Goal: Transaction & Acquisition: Purchase product/service

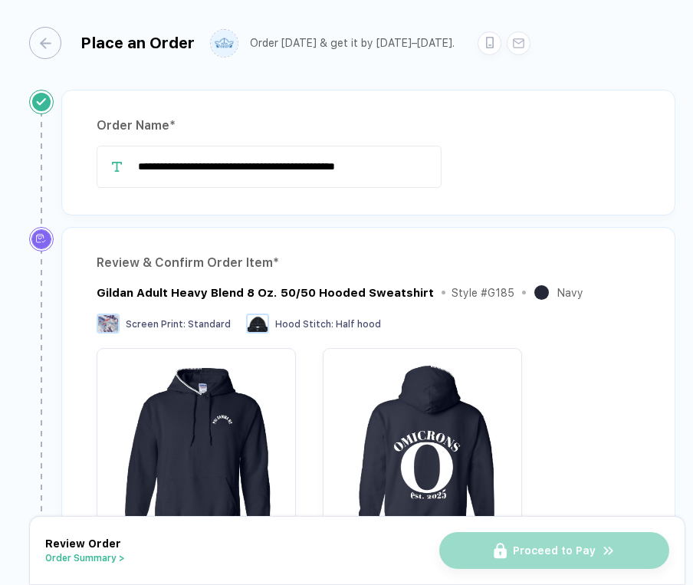
scroll to position [608, 0]
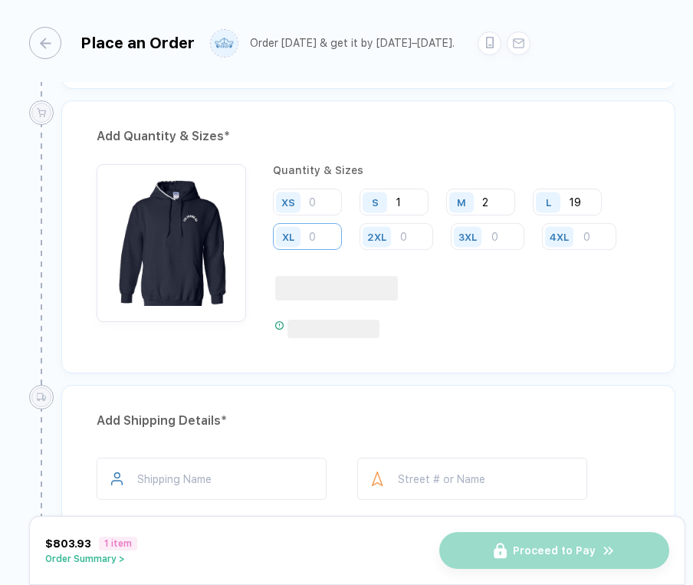
type input "19"
click at [332, 231] on input "number" at bounding box center [307, 236] width 69 height 27
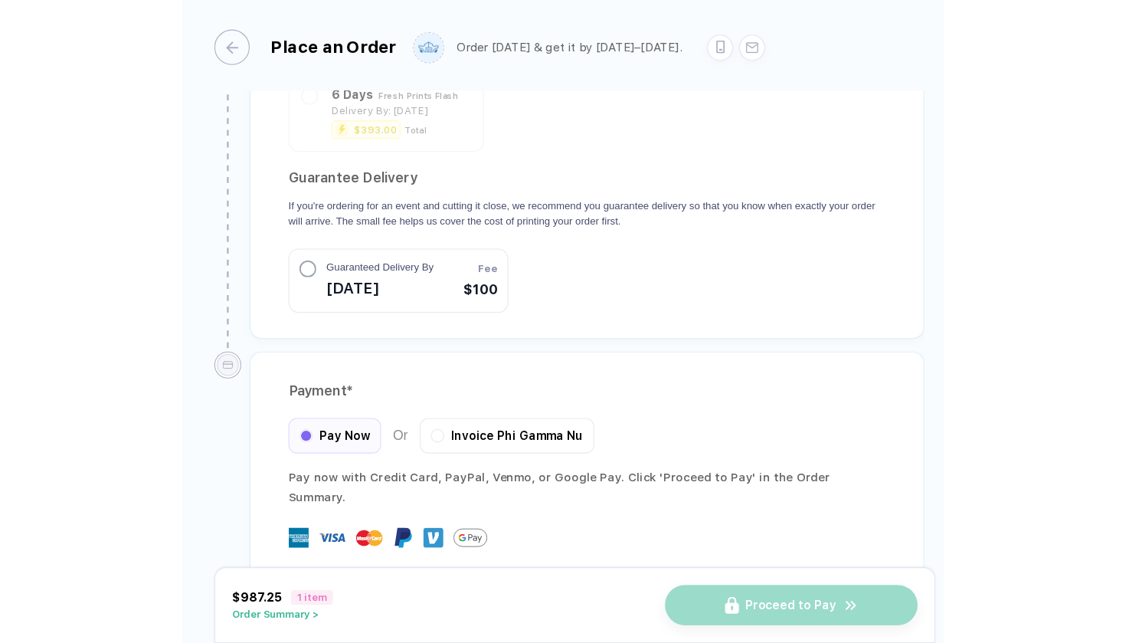
scroll to position [1361, 0]
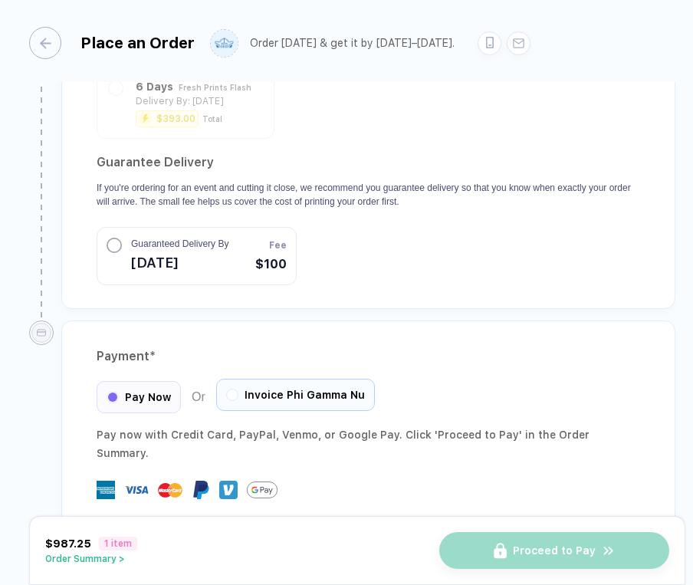
type input "3"
click at [299, 388] on span "Invoice Phi Gamma Nu" at bounding box center [304, 394] width 120 height 12
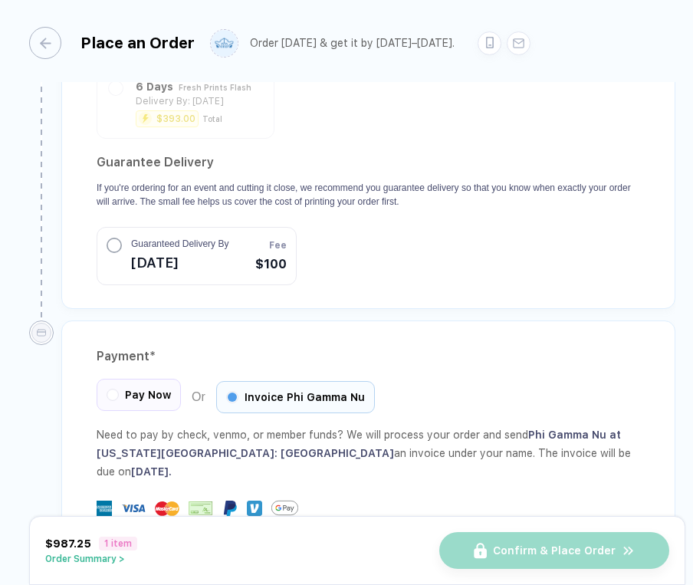
click at [152, 388] on span "Pay Now" at bounding box center [148, 394] width 46 height 12
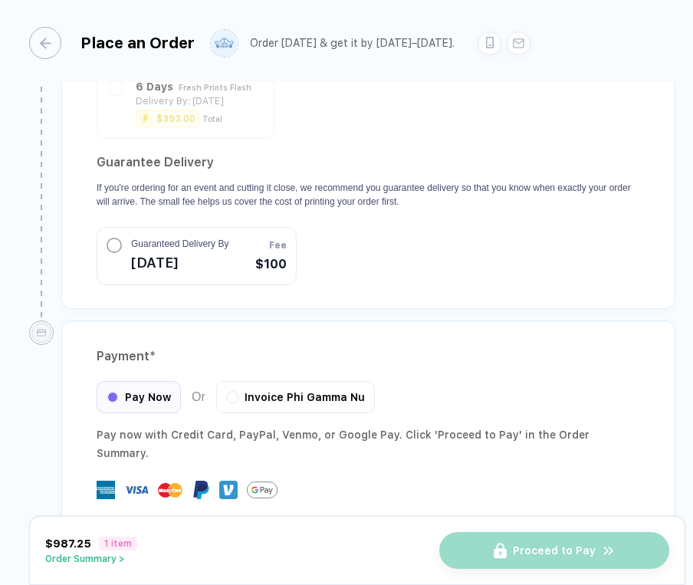
click at [117, 561] on button "Order Summary >" at bounding box center [91, 558] width 92 height 11
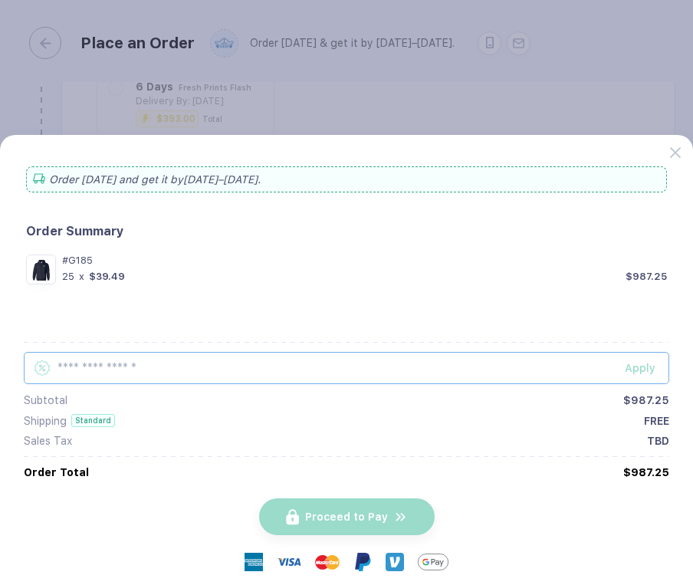
click at [165, 368] on input "text" at bounding box center [346, 368] width 645 height 32
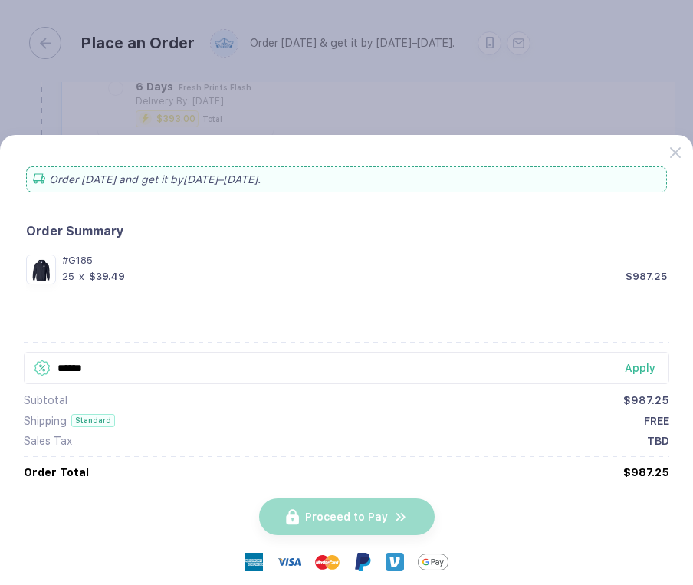
click at [624, 362] on button "Apply" at bounding box center [637, 368] width 64 height 32
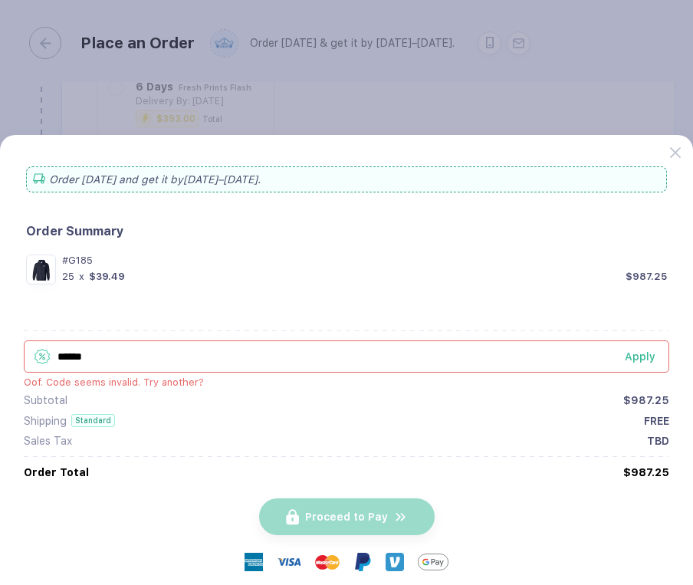
click at [634, 356] on div "Apply" at bounding box center [646, 356] width 44 height 12
click at [635, 354] on div "Apply" at bounding box center [646, 356] width 44 height 12
click at [224, 359] on input "******" at bounding box center [346, 356] width 645 height 32
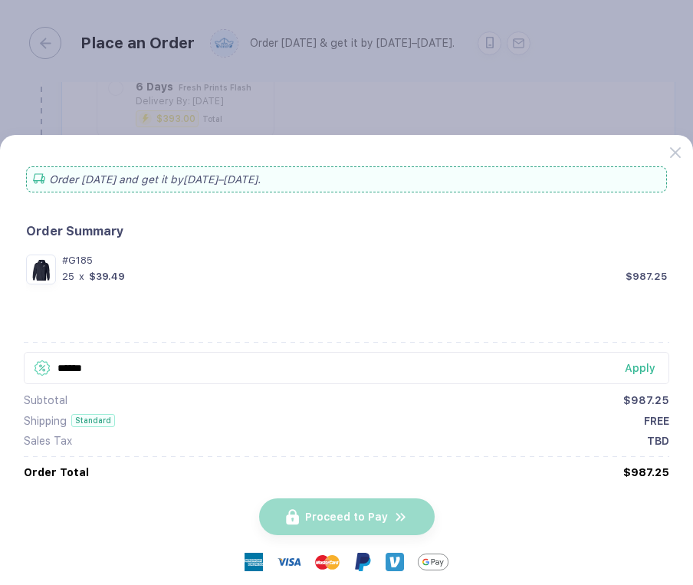
type input "******"
click at [650, 364] on div "Apply" at bounding box center [646, 368] width 44 height 12
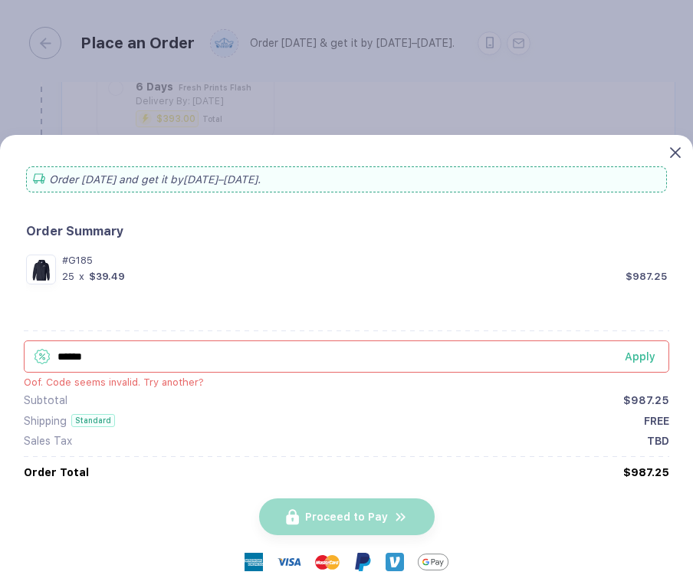
click at [672, 149] on icon at bounding box center [675, 152] width 11 height 11
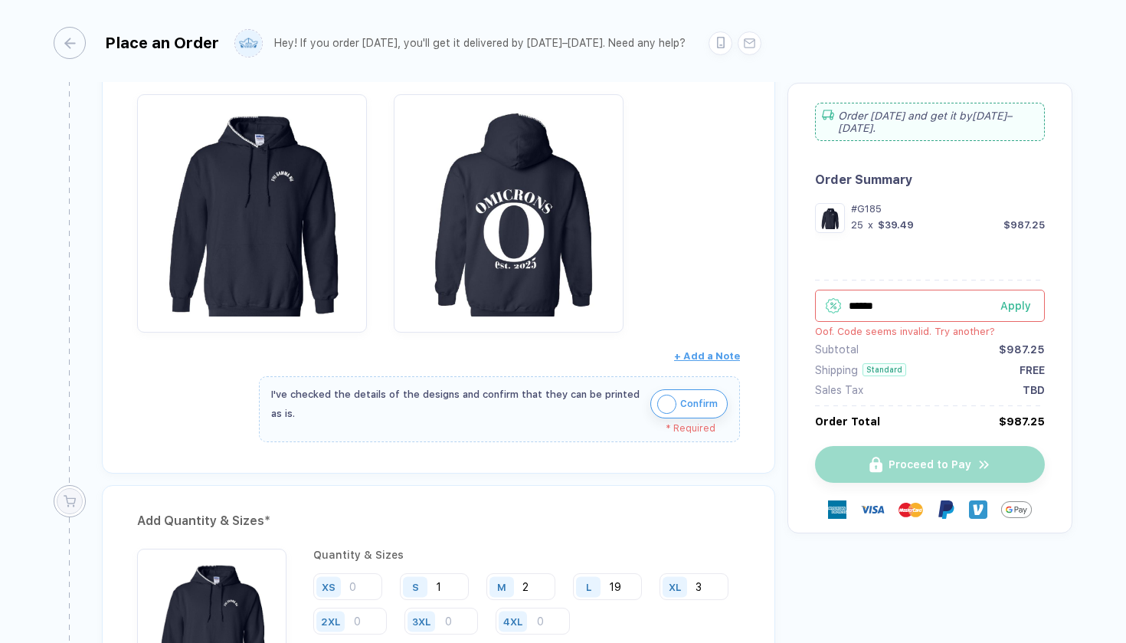
scroll to position [169, 0]
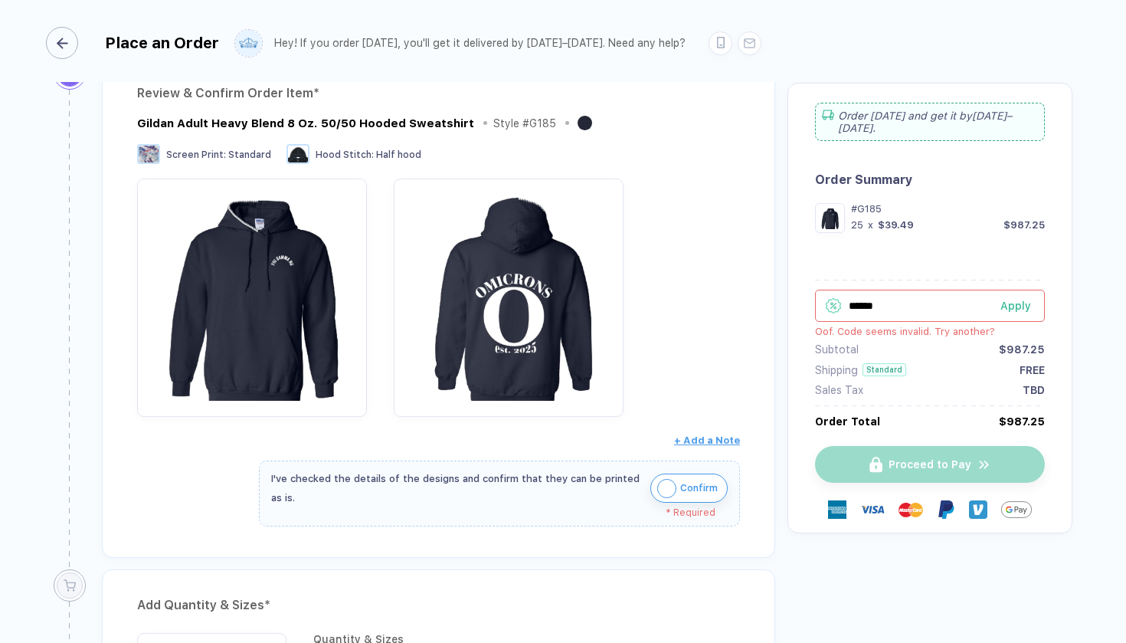
click at [57, 47] on icon "button" at bounding box center [62, 43] width 11 height 11
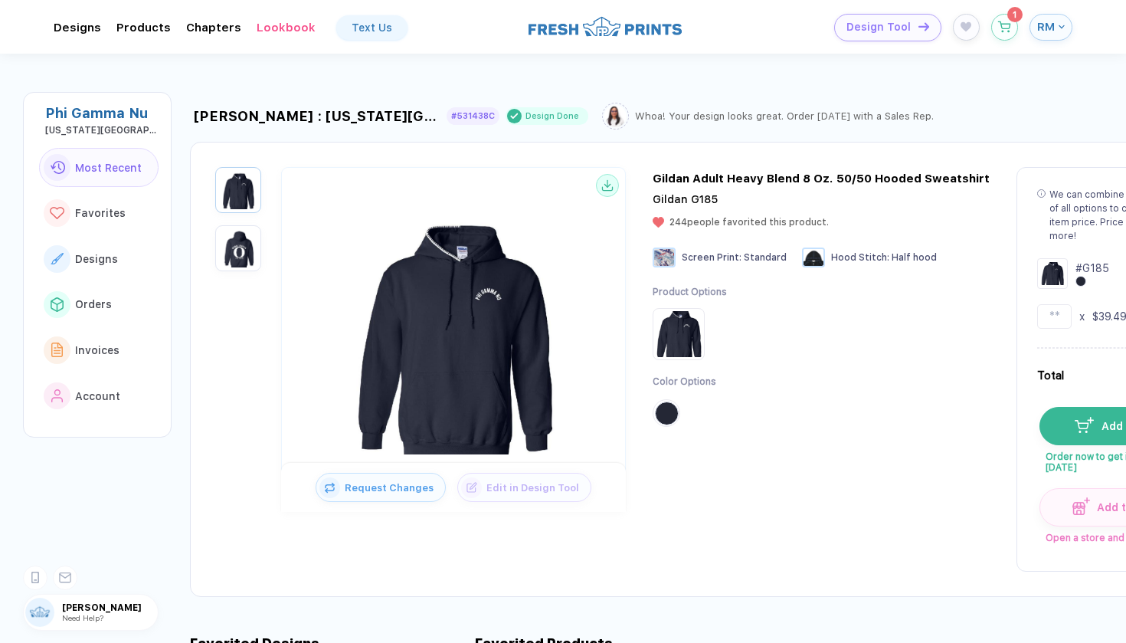
click at [692, 25] on icon "button" at bounding box center [1061, 26] width 2 height 2
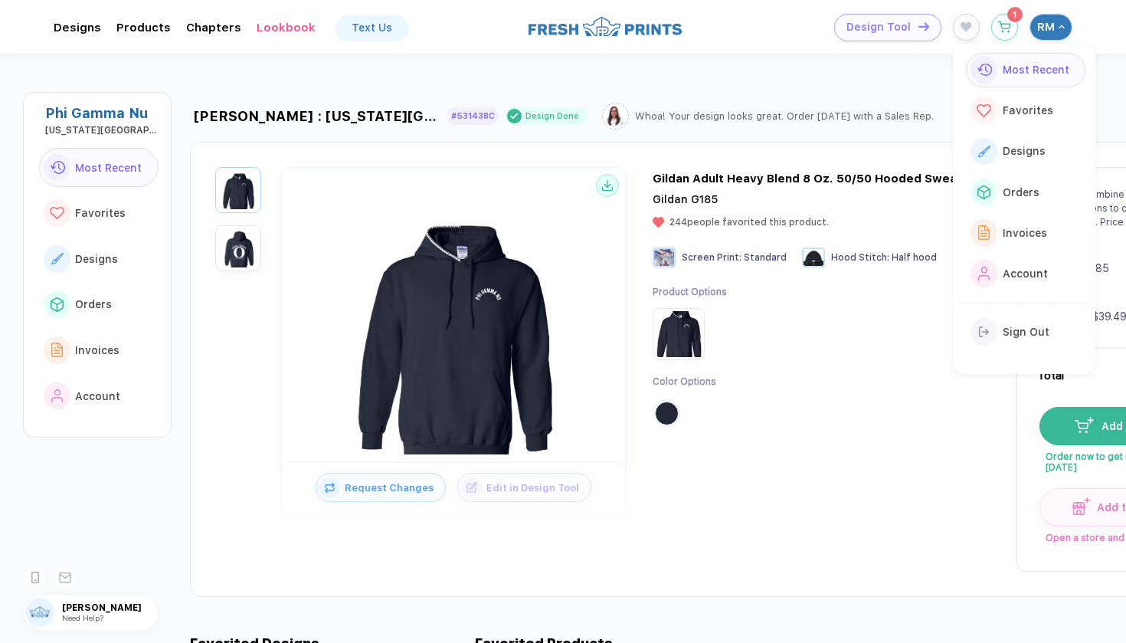
click at [692, 25] on icon "button" at bounding box center [1062, 27] width 6 height 6
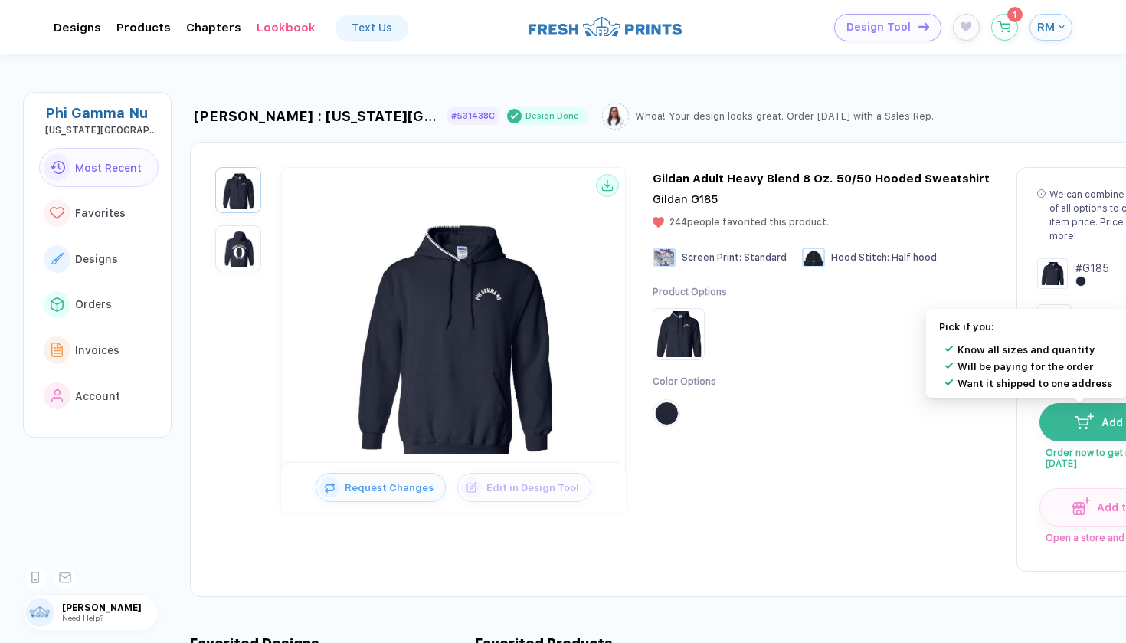
click at [692, 421] on img "button" at bounding box center [1084, 420] width 19 height 15
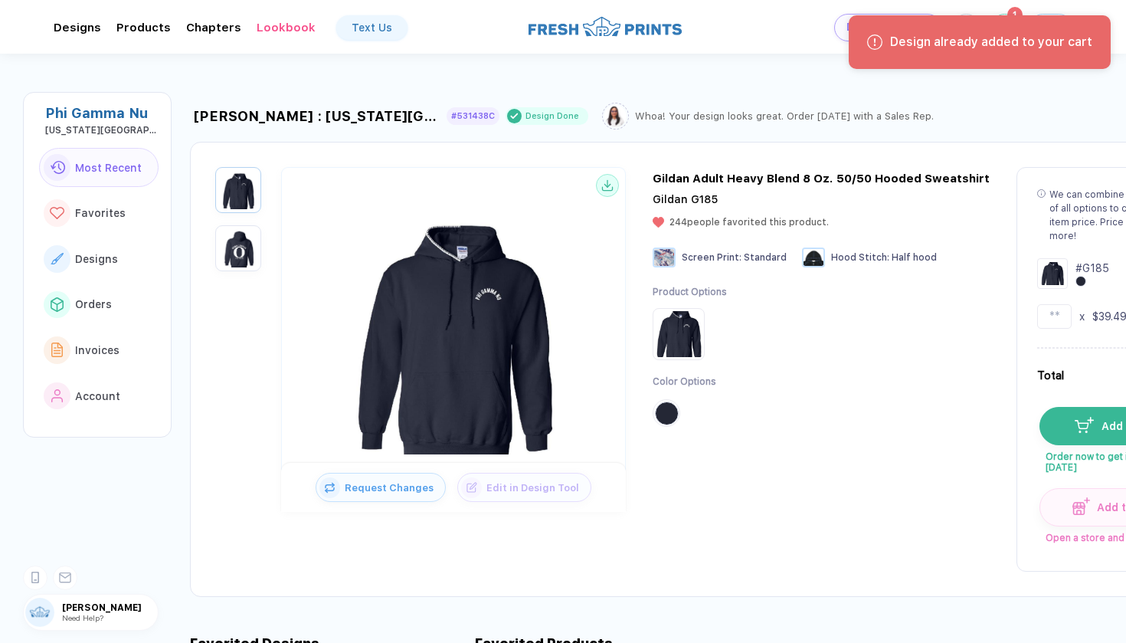
click at [692, 16] on div "Design already added to your cart" at bounding box center [980, 42] width 262 height 54
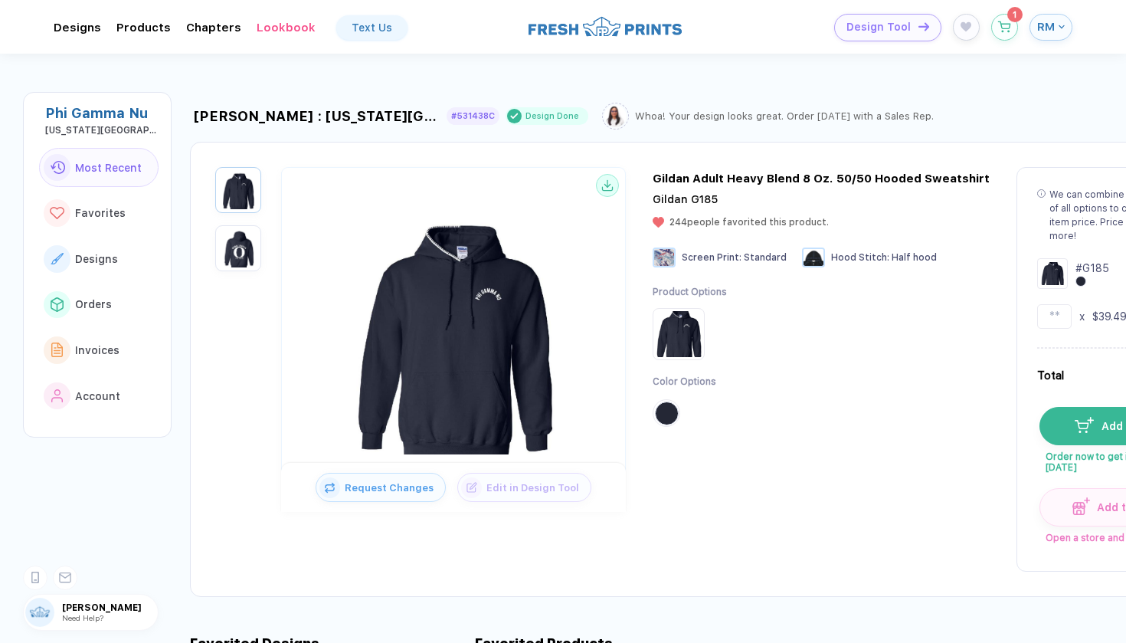
click at [692, 17] on div "Design already added to your cart" at bounding box center [980, 48] width 268 height 72
click at [692, 24] on icon "button" at bounding box center [1004, 23] width 13 height 11
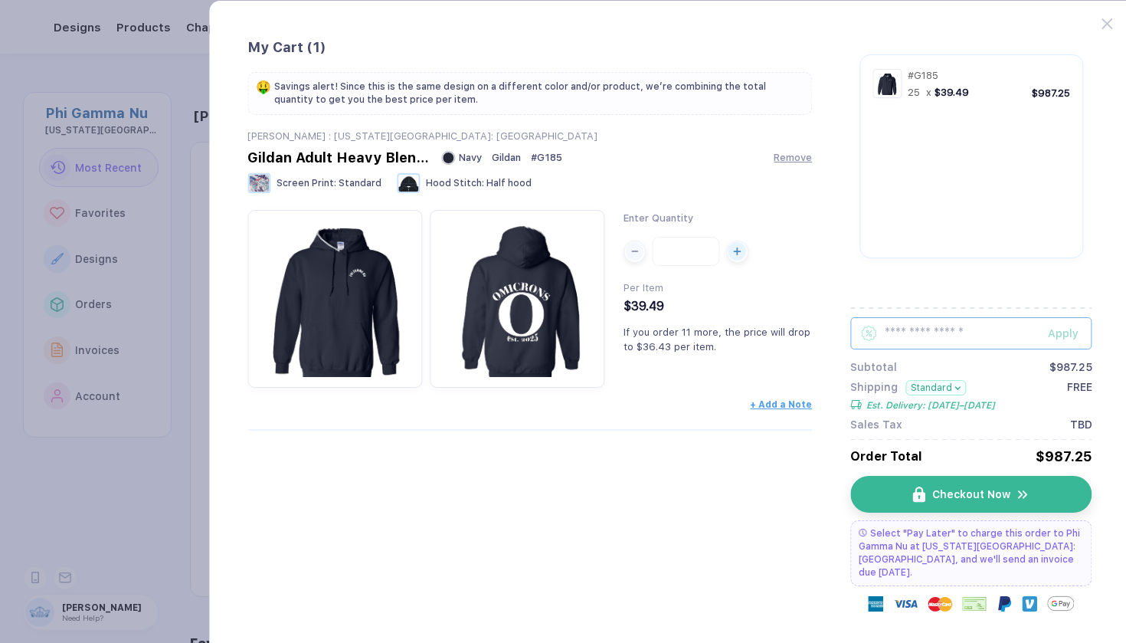
click at [692, 332] on input "text" at bounding box center [970, 333] width 241 height 32
type input "******"
click at [692, 332] on div "Apply" at bounding box center [1070, 333] width 44 height 12
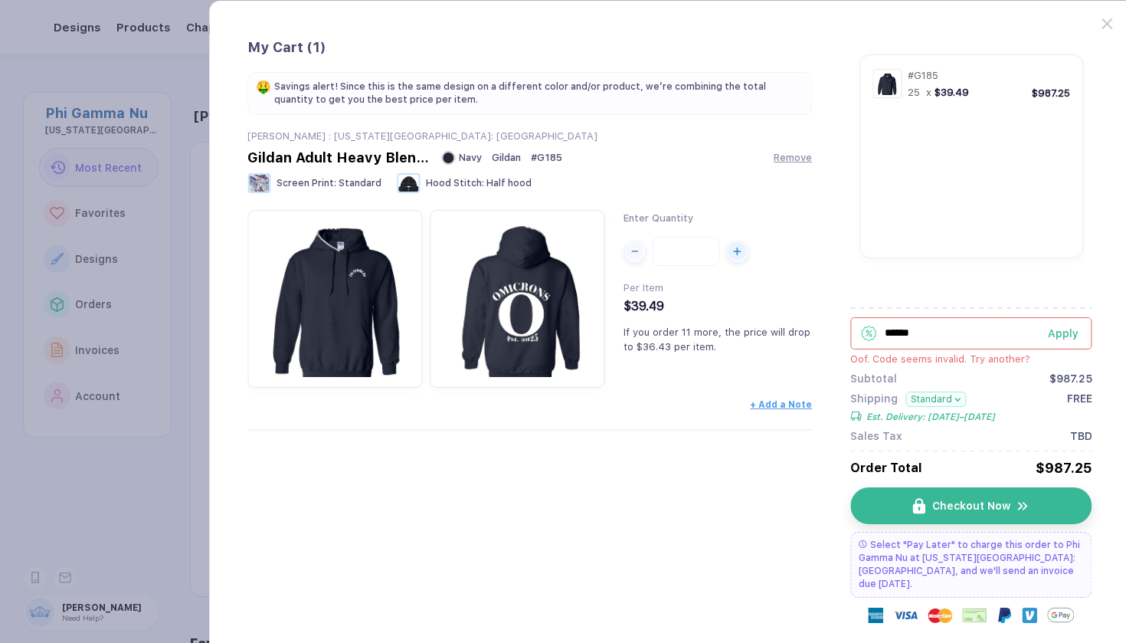
click at [692, 326] on input "******" at bounding box center [970, 333] width 241 height 32
click at [692, 326] on button "Apply" at bounding box center [1061, 333] width 64 height 32
click at [692, 325] on button "Apply" at bounding box center [1061, 333] width 64 height 32
click at [692, 326] on input "******" at bounding box center [970, 333] width 241 height 32
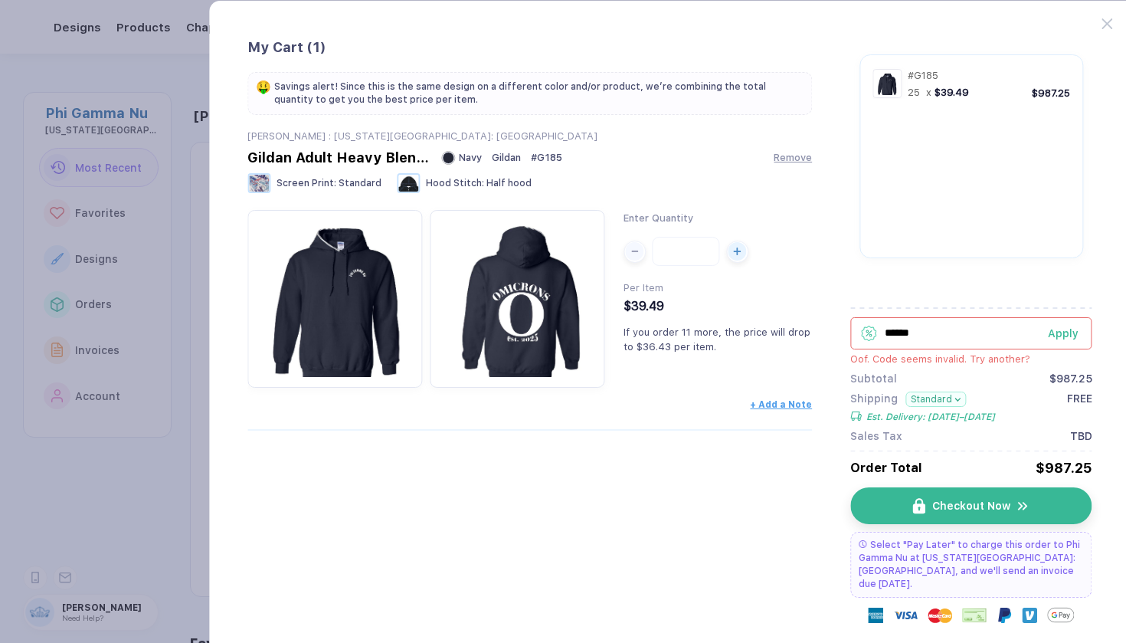
click at [692, 337] on input "******" at bounding box center [970, 333] width 241 height 32
click at [692, 336] on div "Apply" at bounding box center [1070, 333] width 44 height 12
click at [692, 20] on icon at bounding box center [1107, 23] width 11 height 11
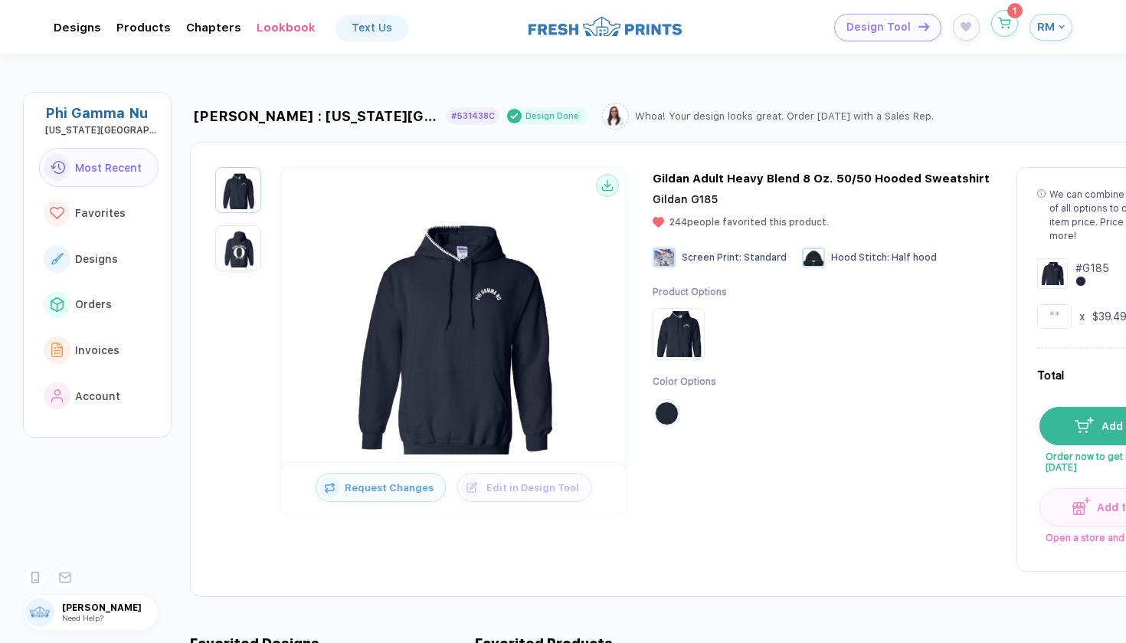
click at [692, 23] on button "button" at bounding box center [1004, 23] width 27 height 27
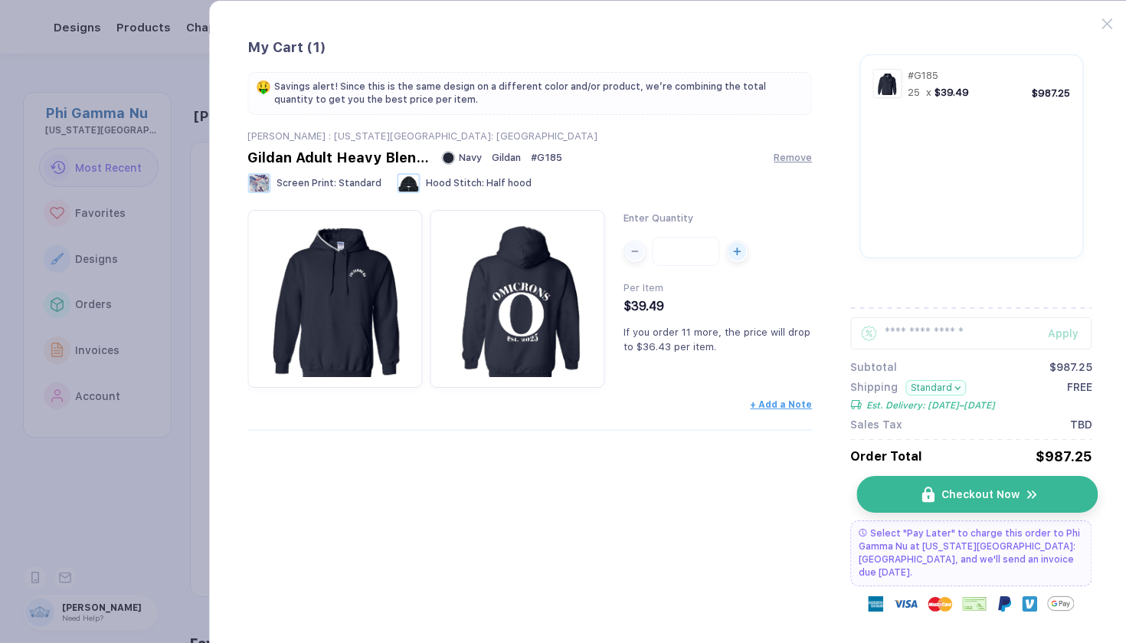
click at [692, 496] on button "Checkout Now" at bounding box center [977, 494] width 241 height 37
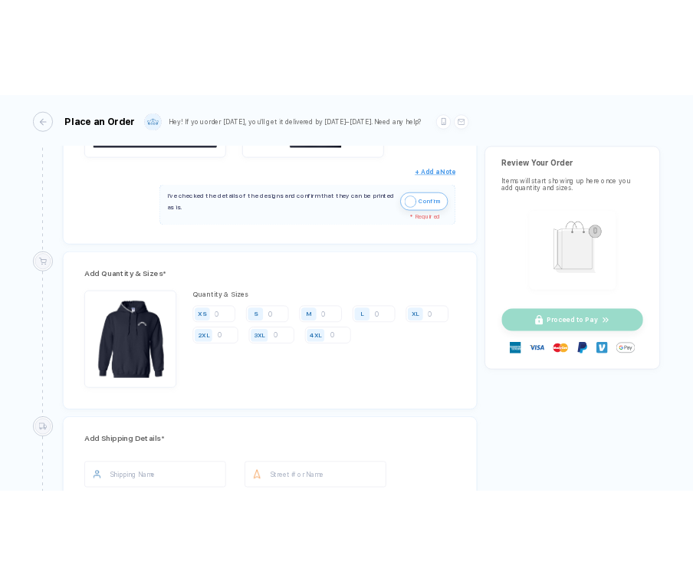
scroll to position [596, 0]
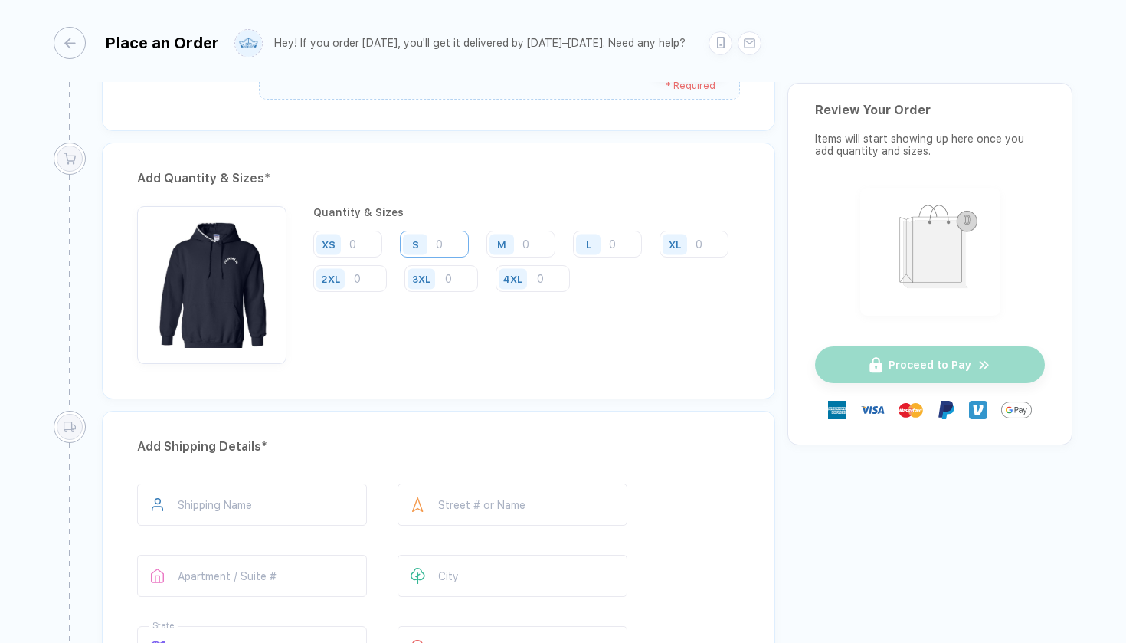
click at [457, 234] on input "number" at bounding box center [434, 244] width 69 height 27
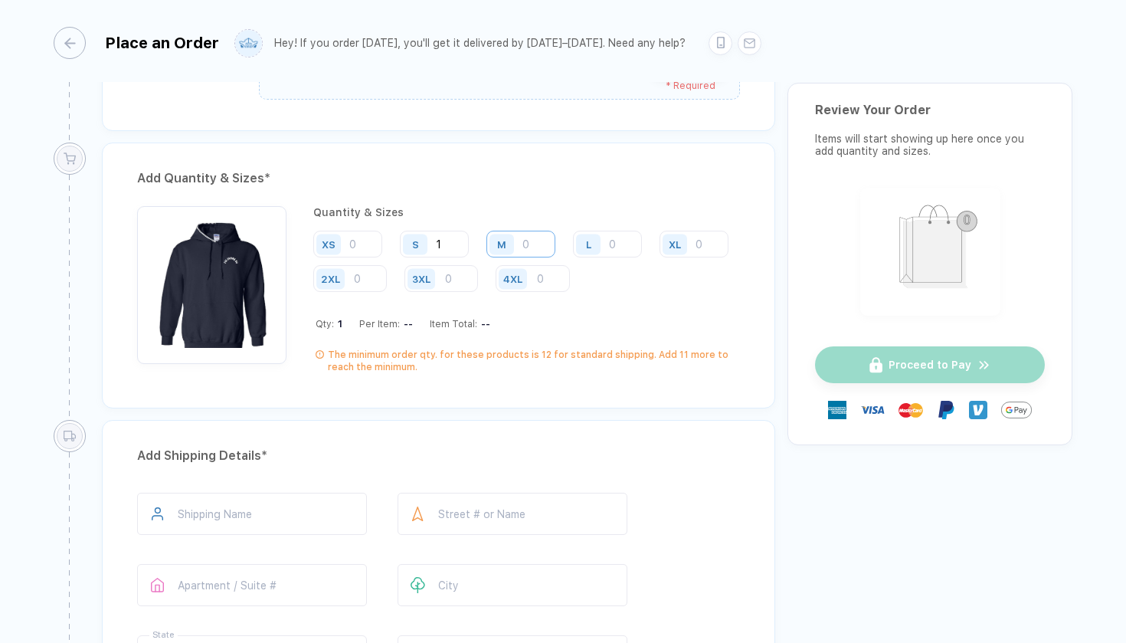
type input "1"
click at [524, 241] on input "number" at bounding box center [520, 244] width 69 height 27
type input "2"
click at [608, 243] on input "number" at bounding box center [607, 244] width 69 height 27
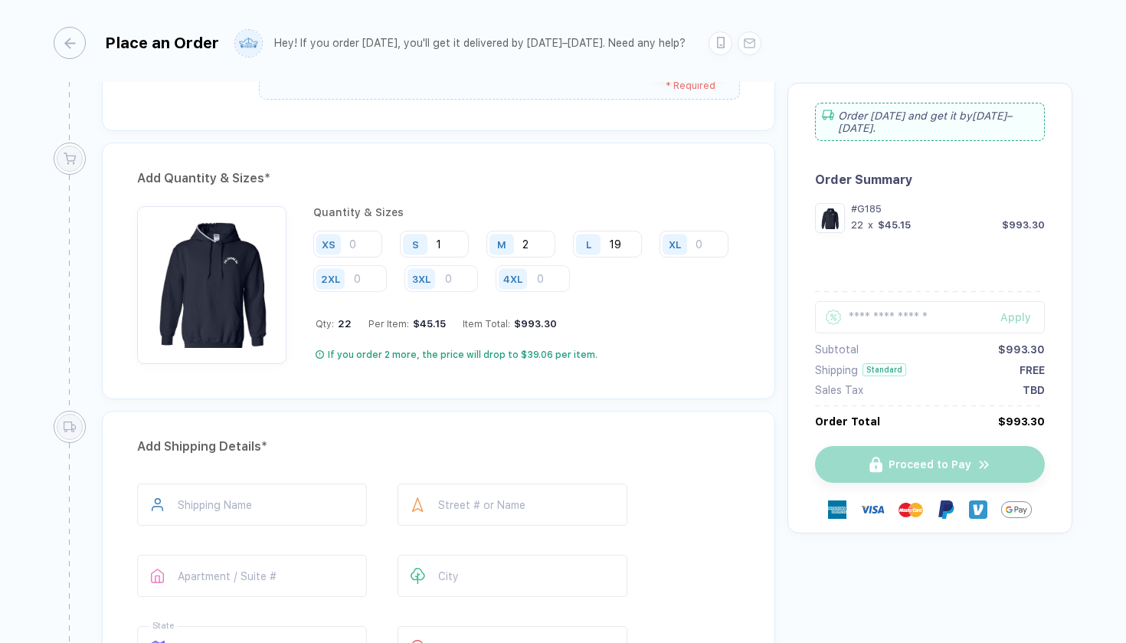
type input "19"
click at [660, 257] on div "XL" at bounding box center [677, 244] width 35 height 27
click at [660, 257] on input "number" at bounding box center [694, 244] width 69 height 27
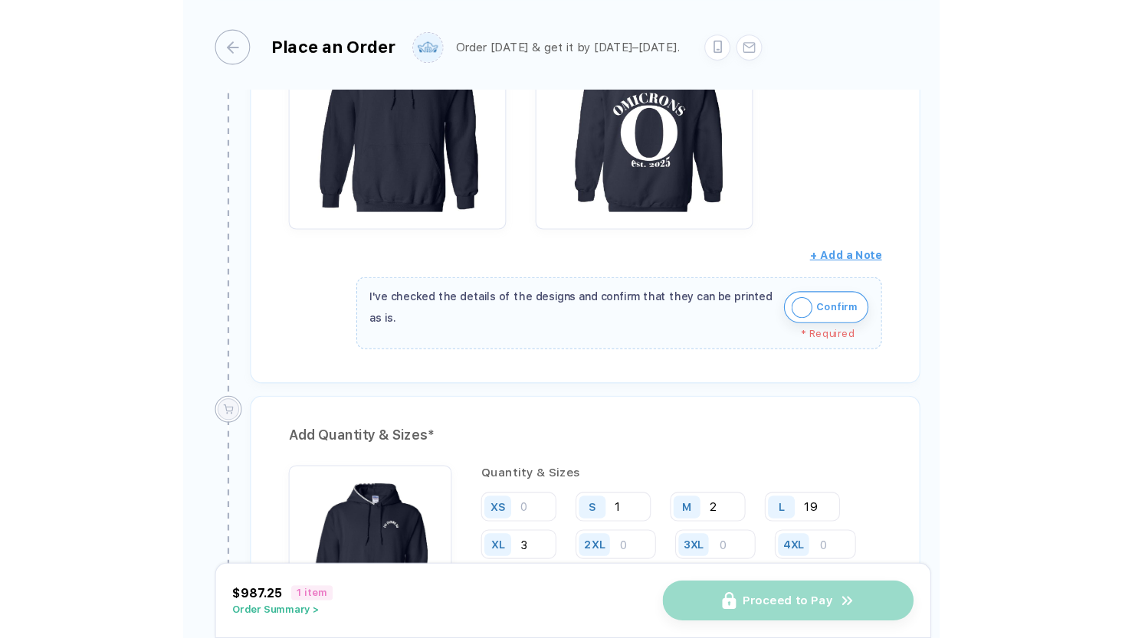
scroll to position [160, 0]
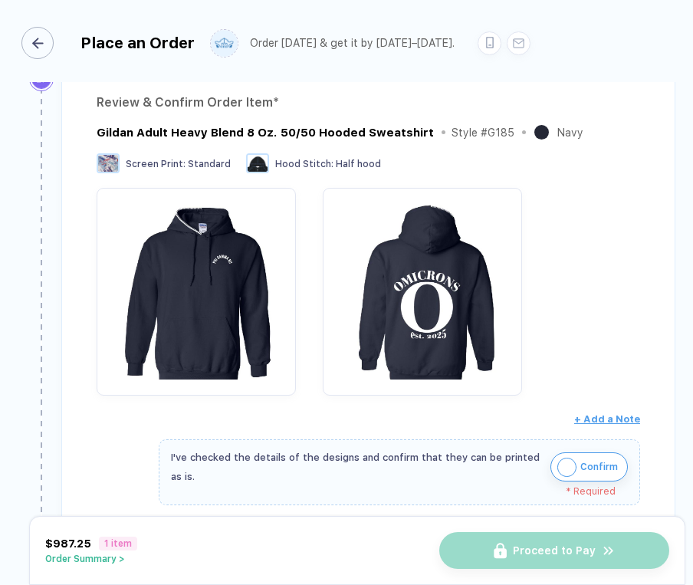
type input "3"
click at [48, 38] on div "button" at bounding box center [37, 43] width 32 height 32
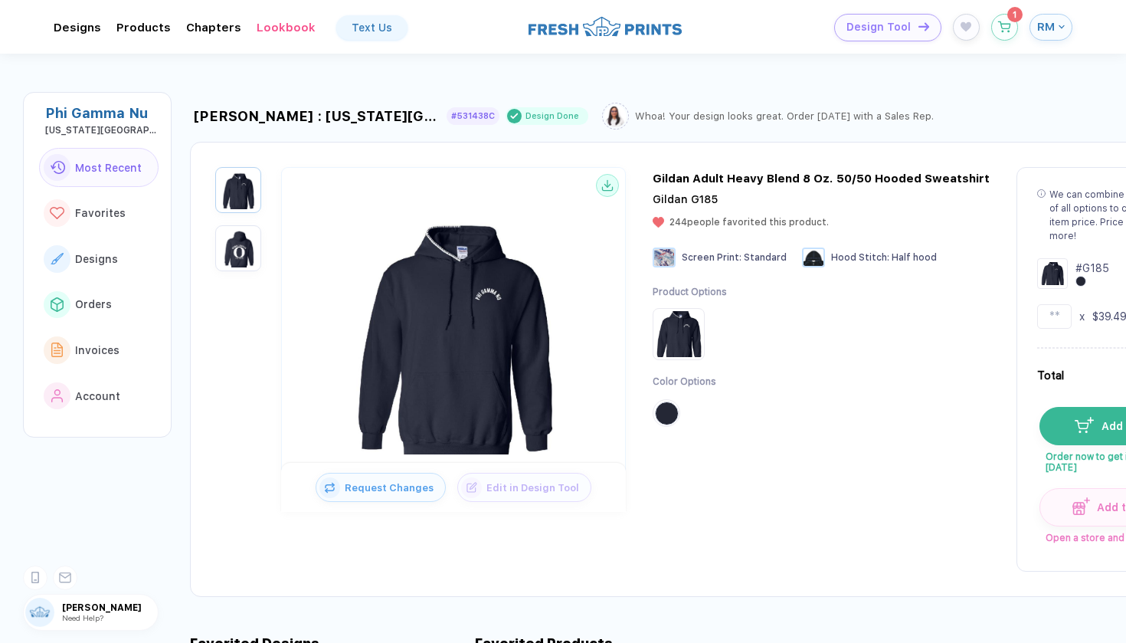
click at [234, 244] on img "button" at bounding box center [238, 248] width 38 height 38
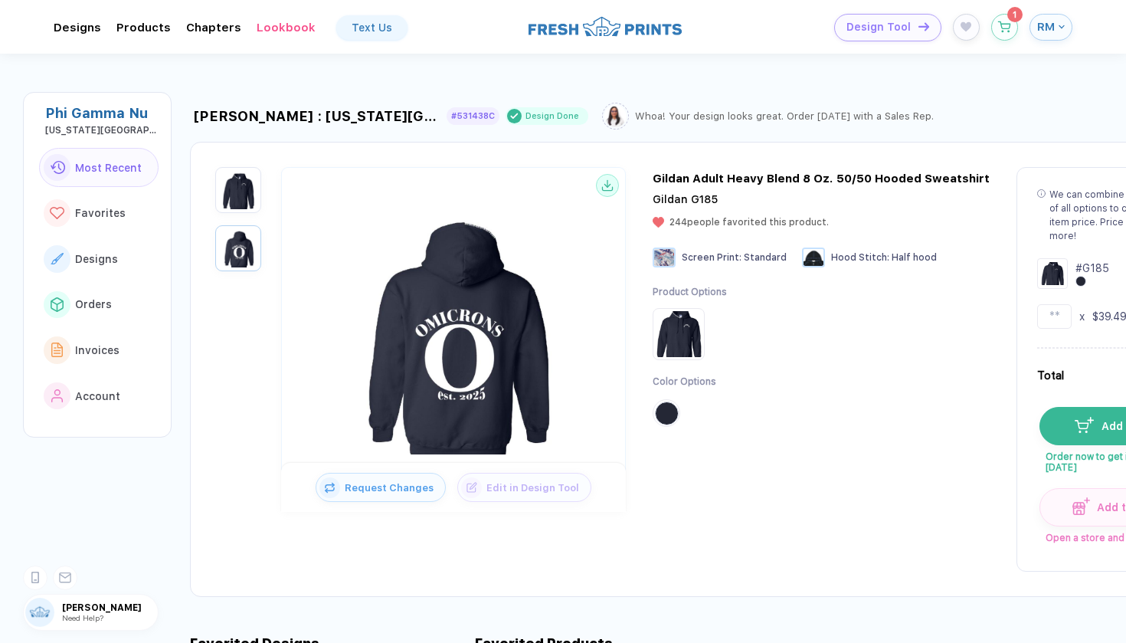
click at [234, 201] on img "button" at bounding box center [238, 190] width 38 height 38
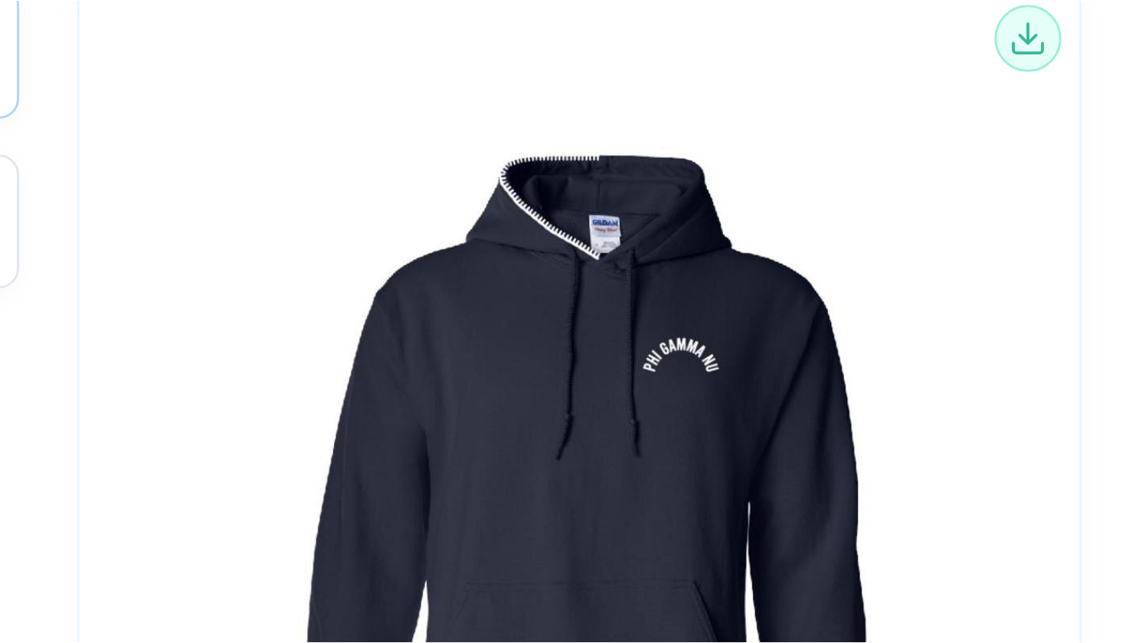
scroll to position [15, 0]
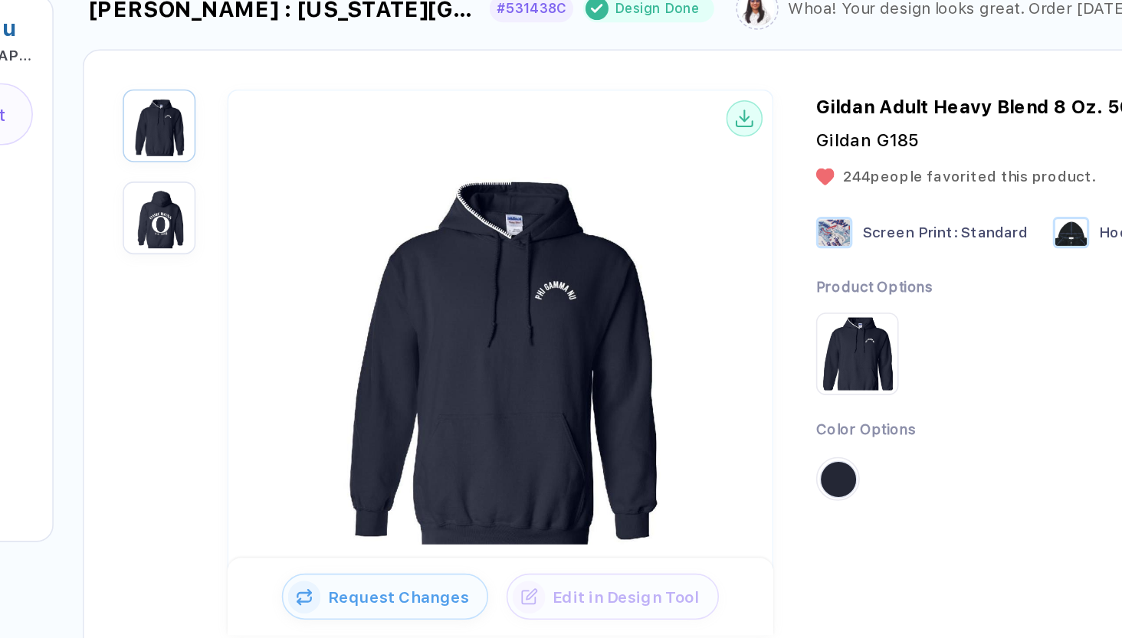
click at [219, 214] on img "button" at bounding box center [238, 233] width 38 height 38
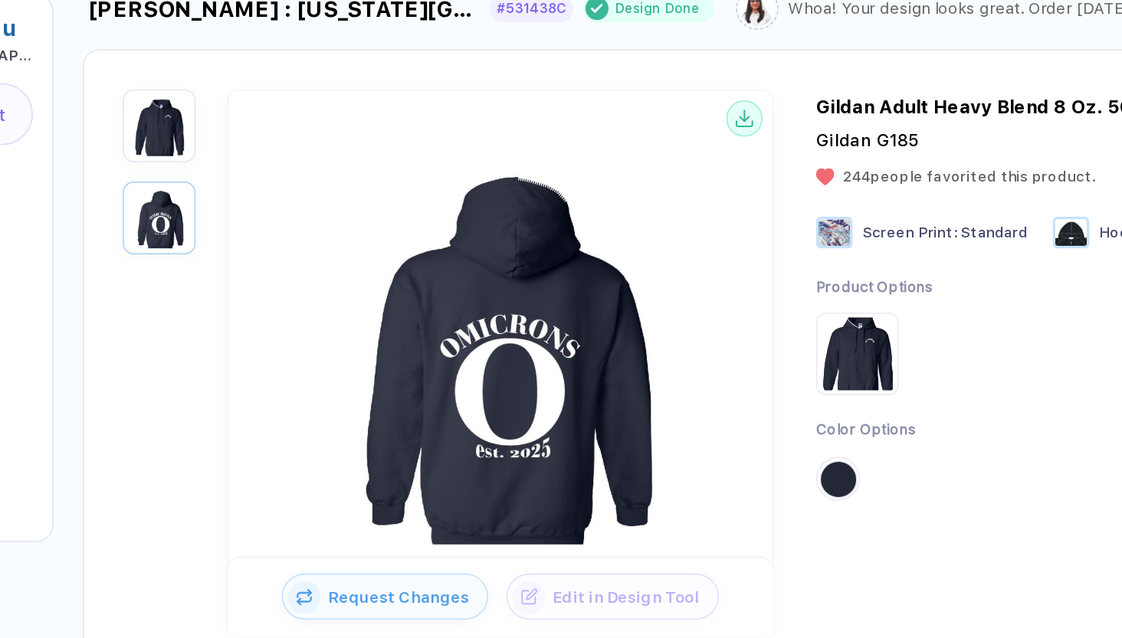
click at [219, 156] on img "button" at bounding box center [238, 175] width 38 height 38
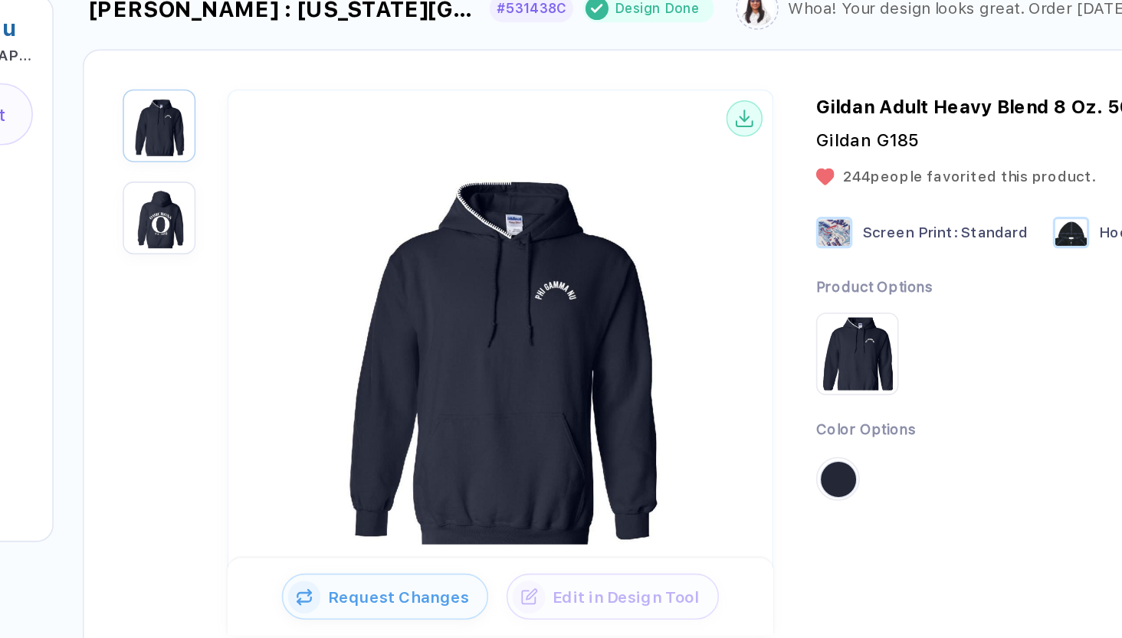
click at [219, 214] on img "button" at bounding box center [238, 233] width 38 height 38
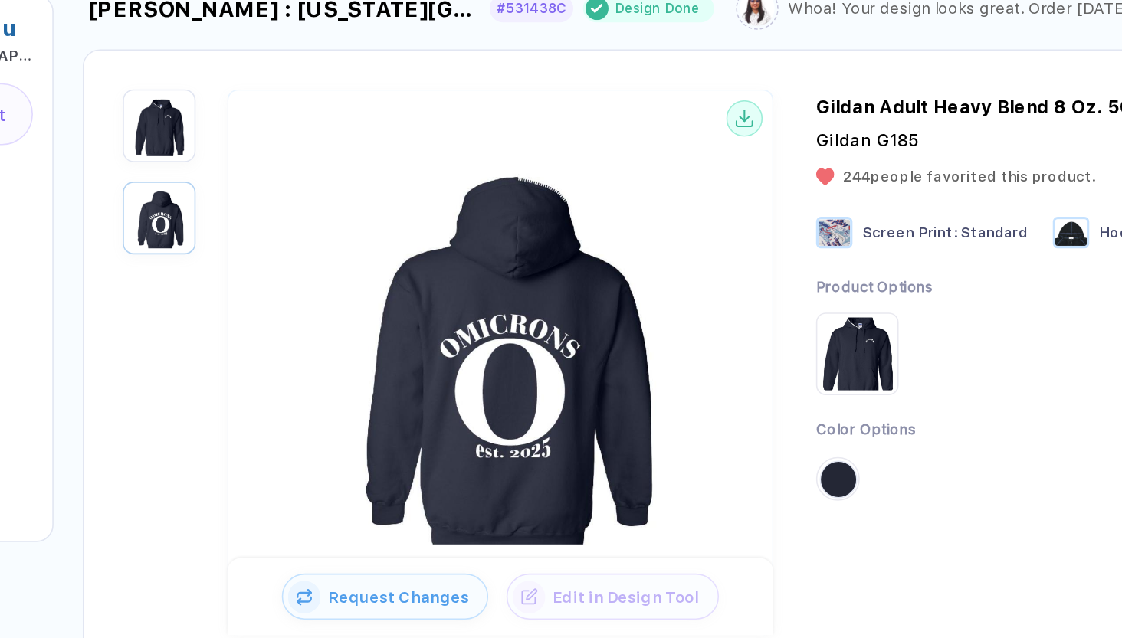
click at [219, 156] on img "button" at bounding box center [238, 175] width 38 height 38
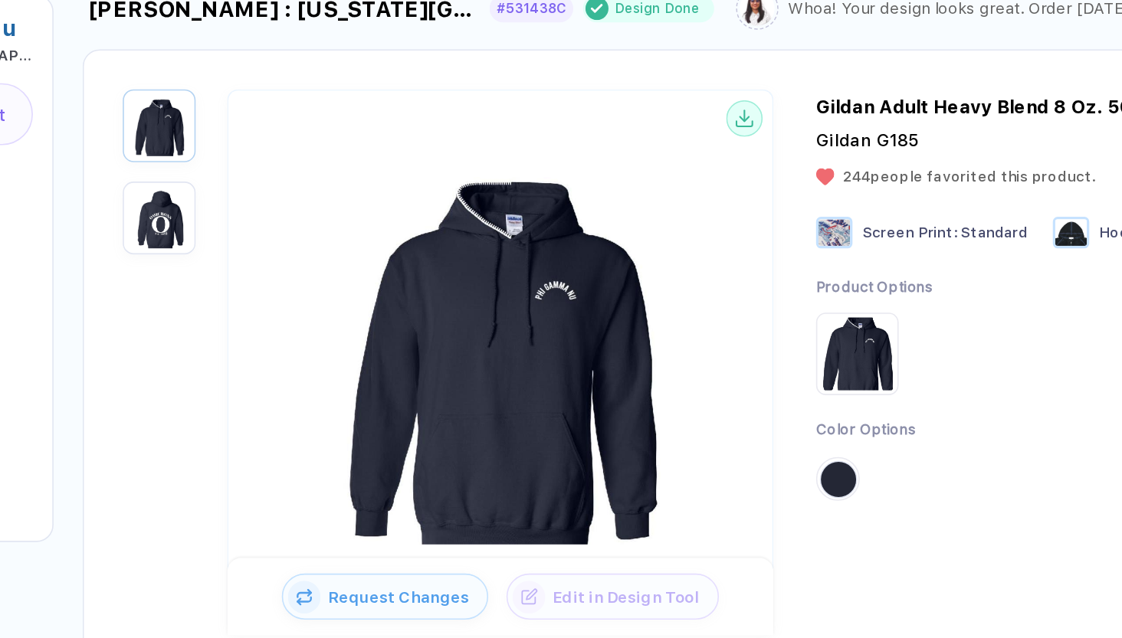
click at [219, 214] on img "button" at bounding box center [238, 233] width 38 height 38
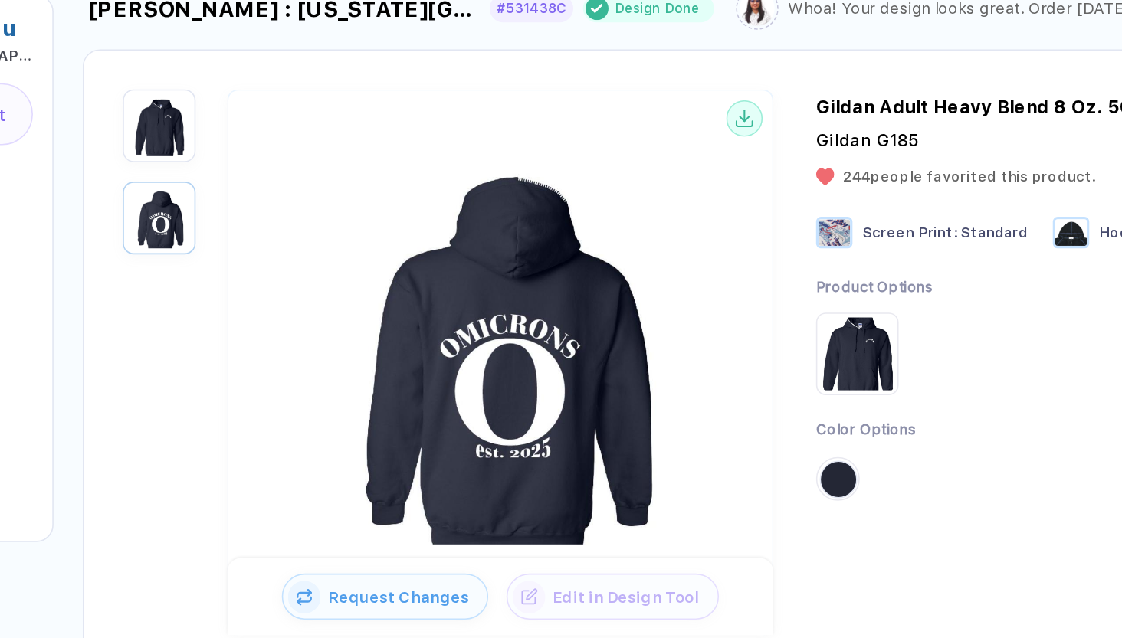
click at [219, 156] on img "button" at bounding box center [238, 175] width 38 height 38
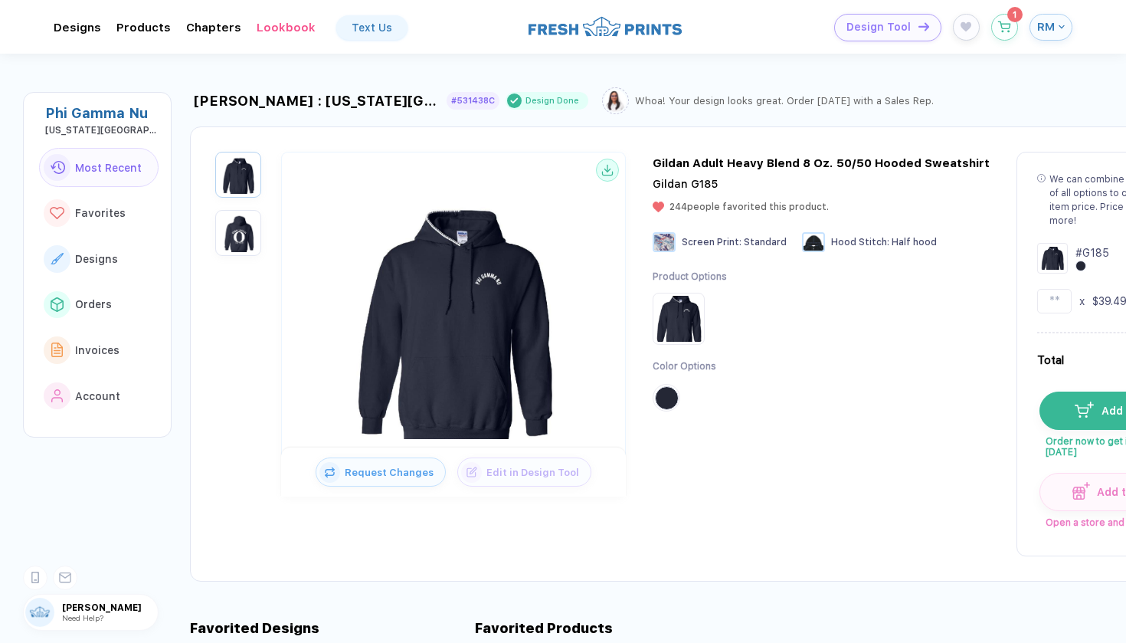
scroll to position [0, 0]
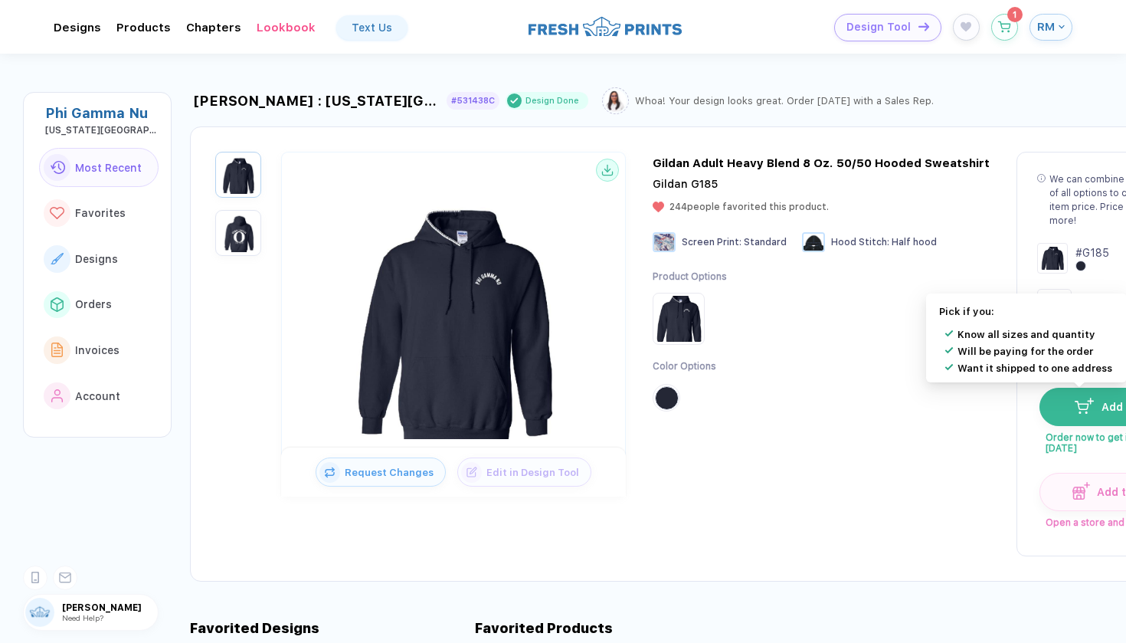
click at [692, 411] on img "button" at bounding box center [1084, 405] width 19 height 15
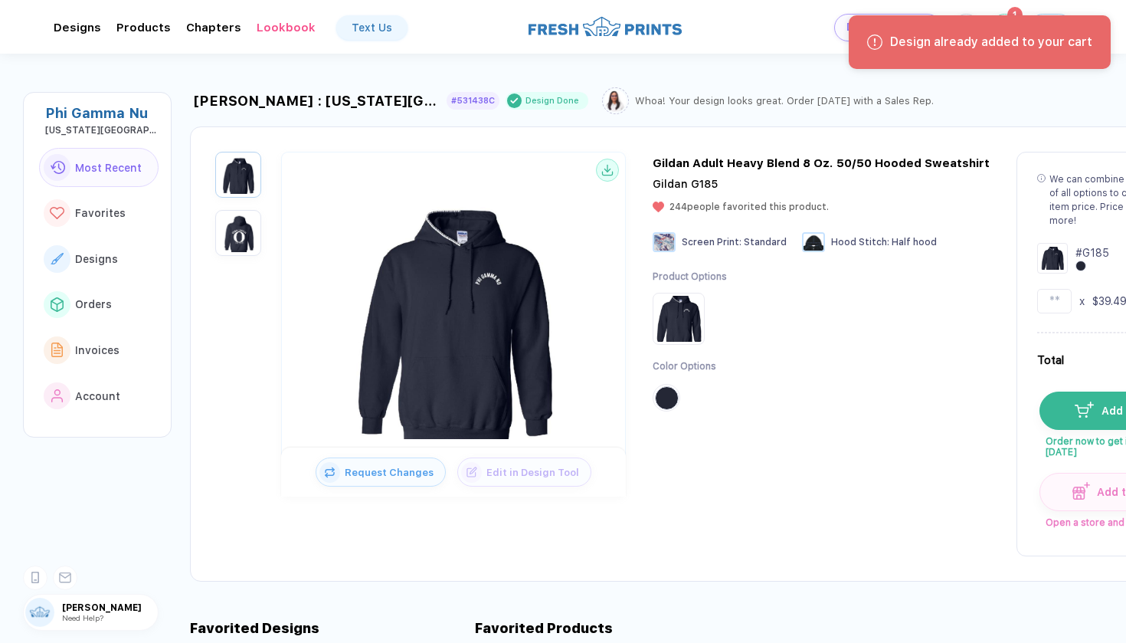
click at [692, 18] on div "Design already added to your cart" at bounding box center [980, 42] width 262 height 54
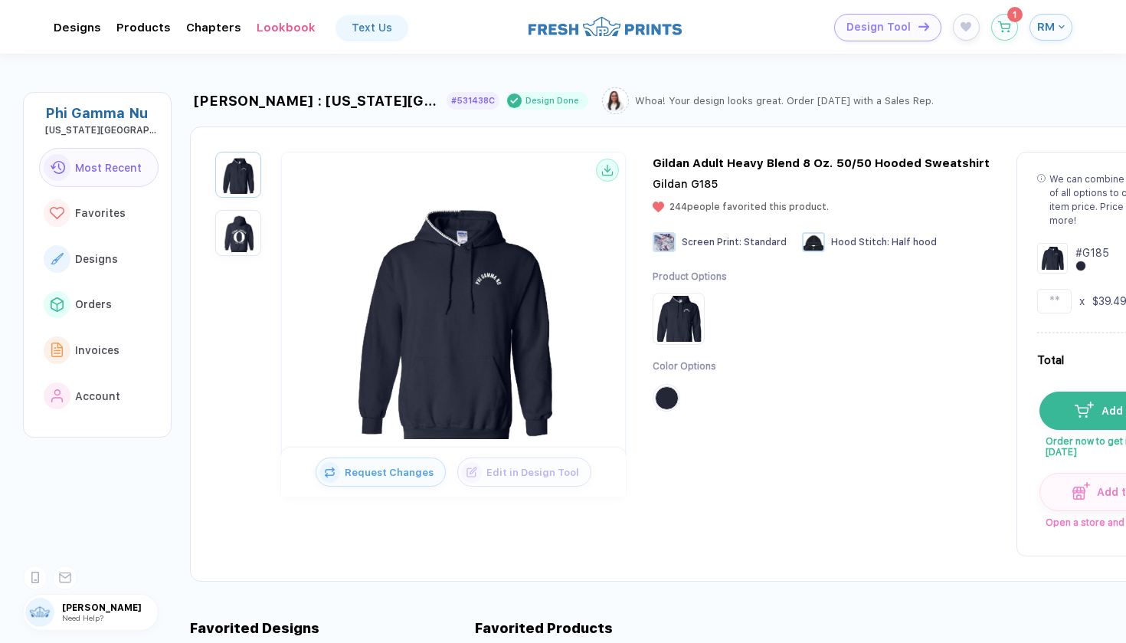
click at [692, 21] on div "Design already added to your cart" at bounding box center [980, 48] width 268 height 72
click at [692, 27] on icon "button" at bounding box center [1004, 23] width 13 height 11
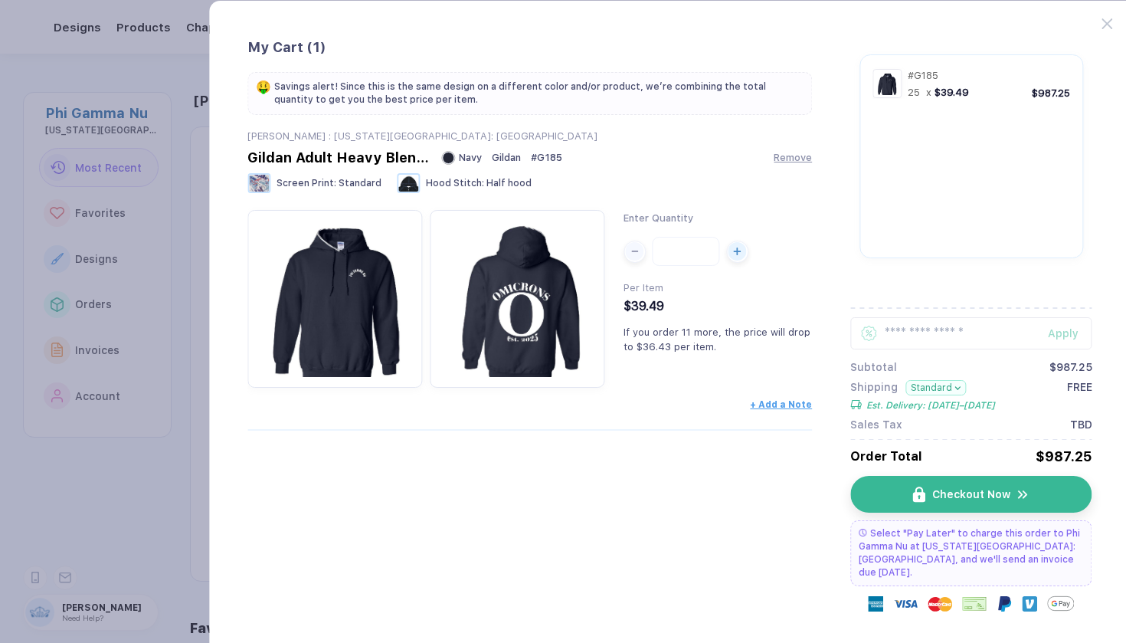
click at [692, 250] on input "**" at bounding box center [686, 251] width 67 height 29
click at [692, 326] on input "text" at bounding box center [970, 333] width 241 height 32
type input "******"
click at [692, 337] on div "Apply" at bounding box center [1070, 333] width 44 height 12
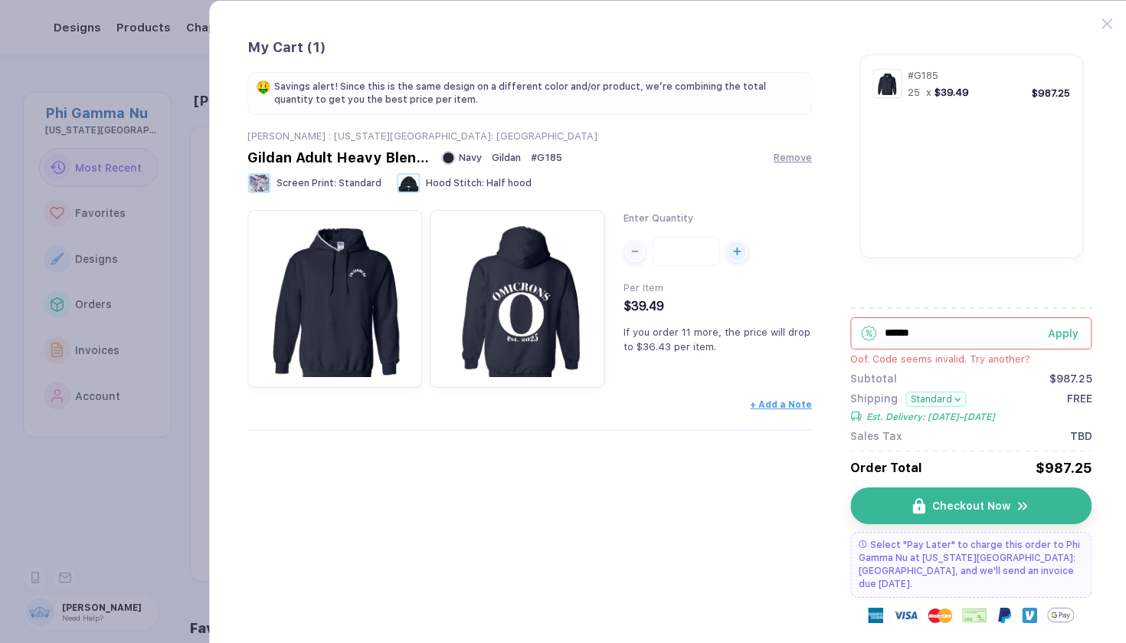
click at [692, 331] on input "******" at bounding box center [970, 333] width 241 height 32
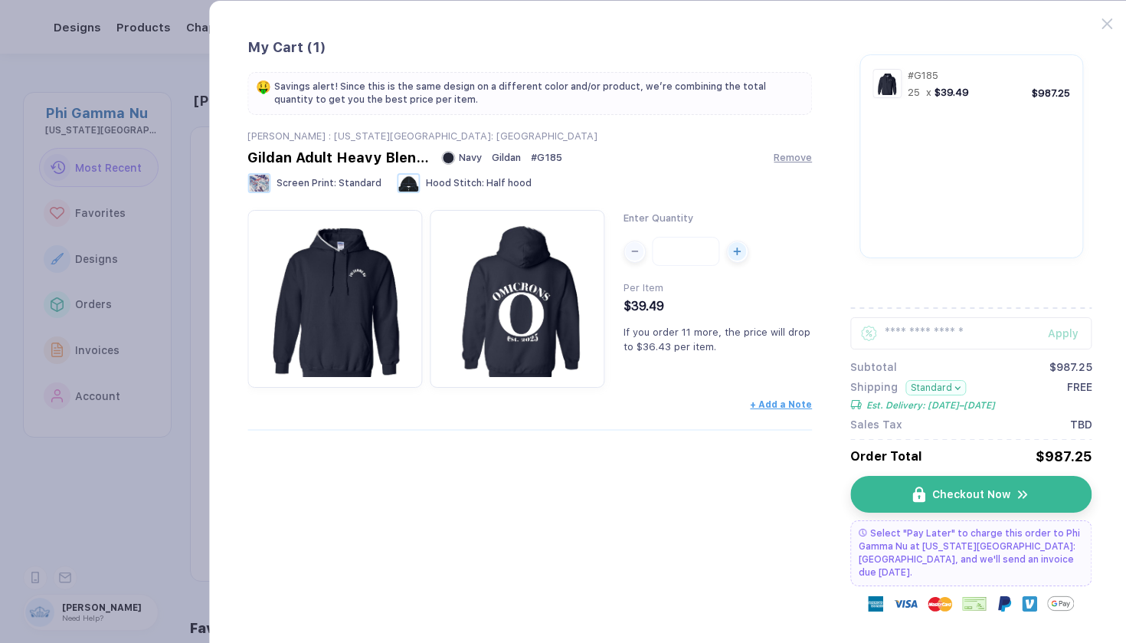
click at [692, 406] on div "+ Add a Note" at bounding box center [529, 404] width 565 height 11
click at [692, 483] on button "Checkout Now" at bounding box center [977, 494] width 241 height 37
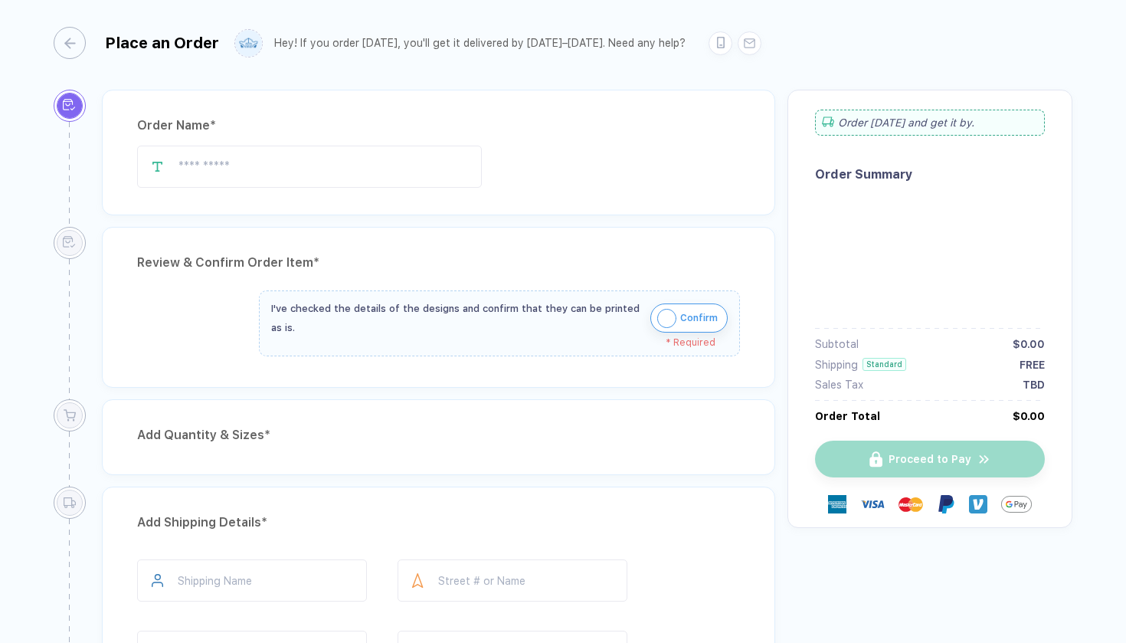
type input "**********"
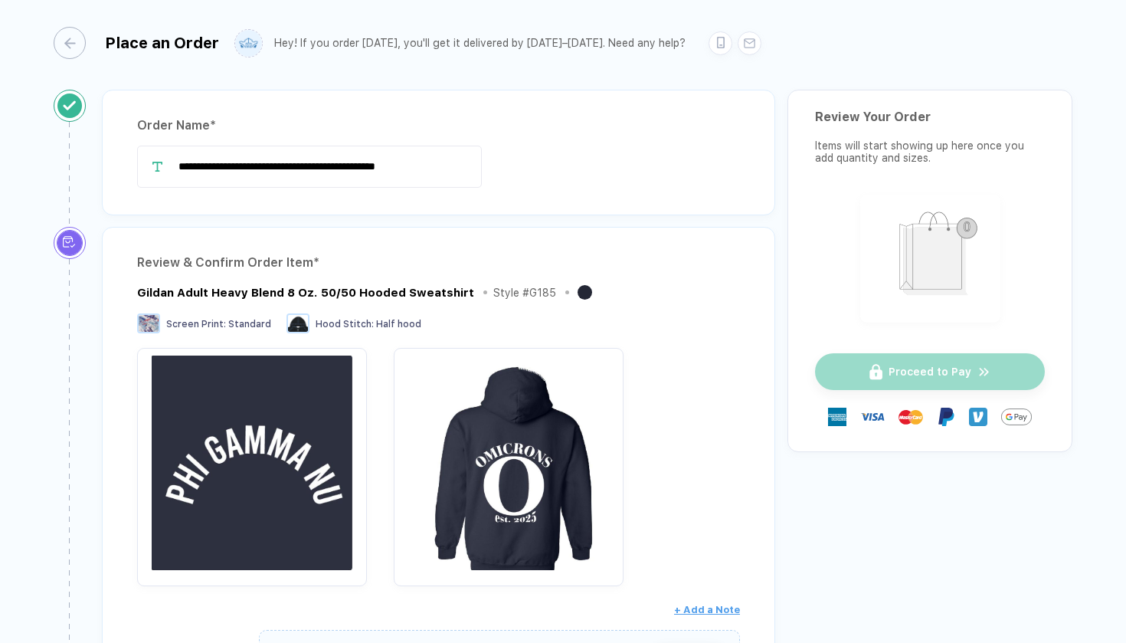
scroll to position [488, 0]
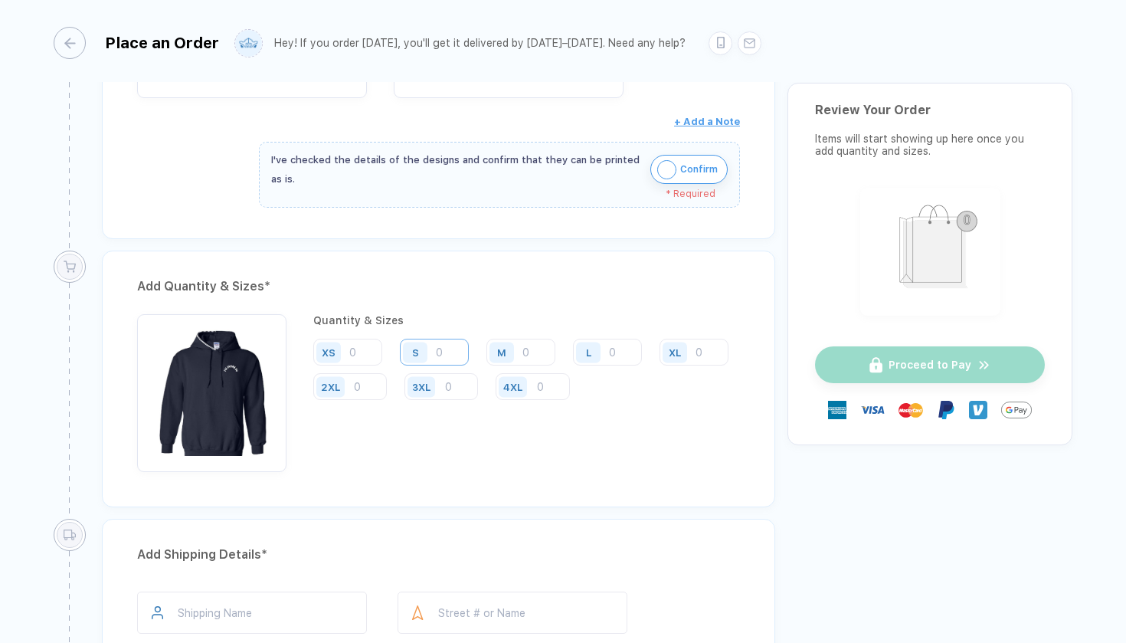
click at [456, 352] on input "number" at bounding box center [434, 352] width 69 height 27
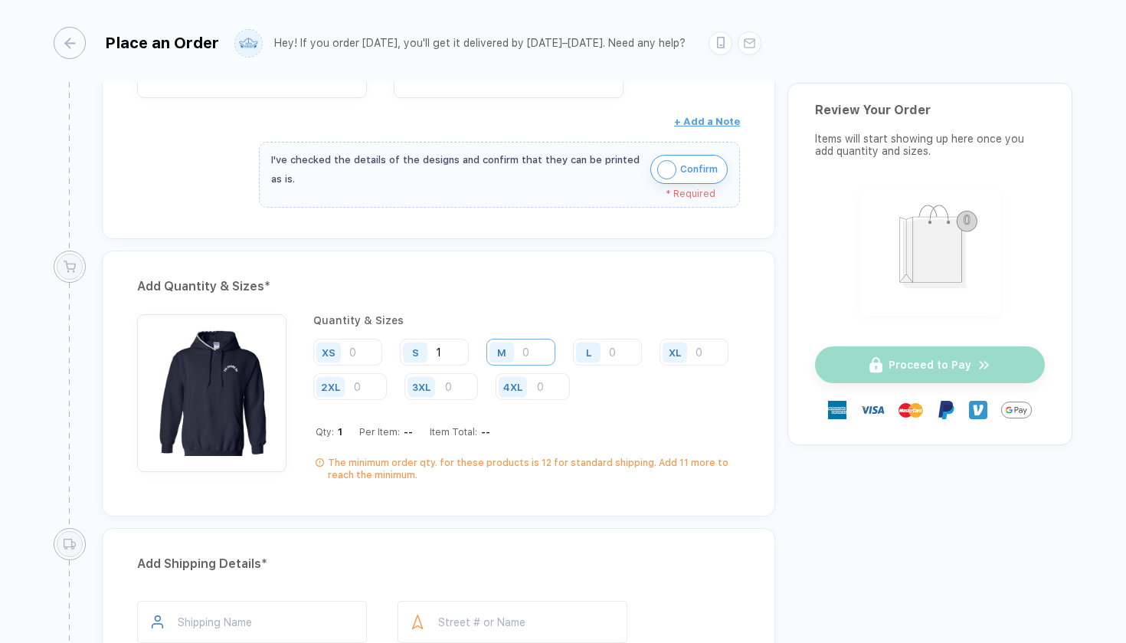
type input "1"
click at [525, 355] on input "number" at bounding box center [520, 352] width 69 height 27
type input "2"
click at [597, 348] on div "L" at bounding box center [588, 352] width 25 height 21
click at [603, 349] on div "L" at bounding box center [590, 352] width 35 height 27
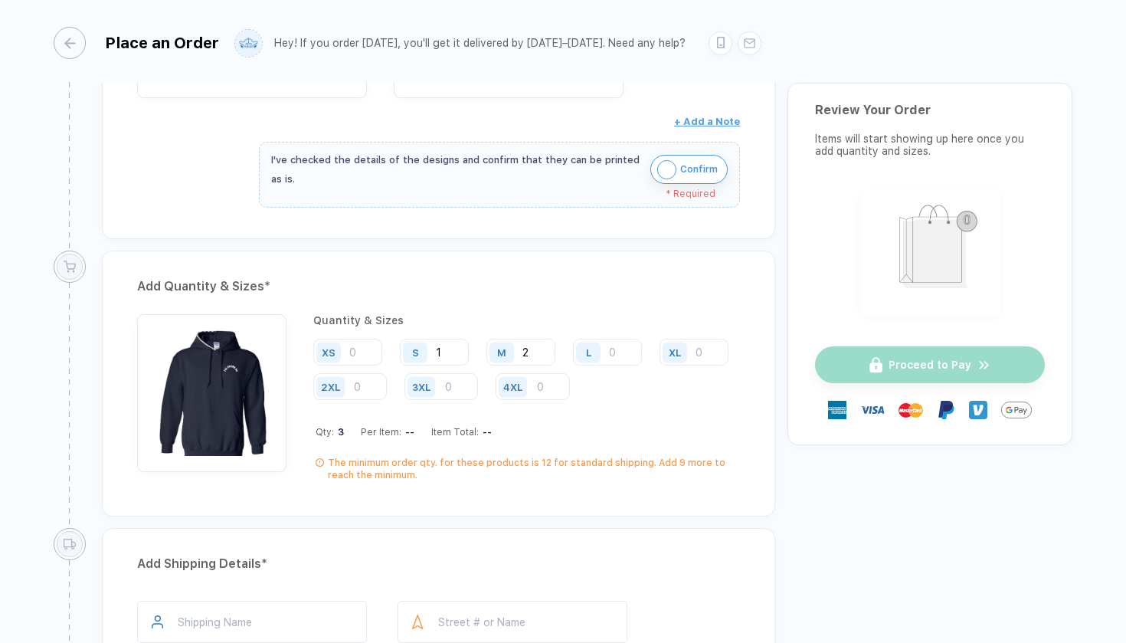
click at [603, 349] on div "L" at bounding box center [590, 352] width 35 height 27
click at [615, 351] on input "number" at bounding box center [607, 352] width 69 height 27
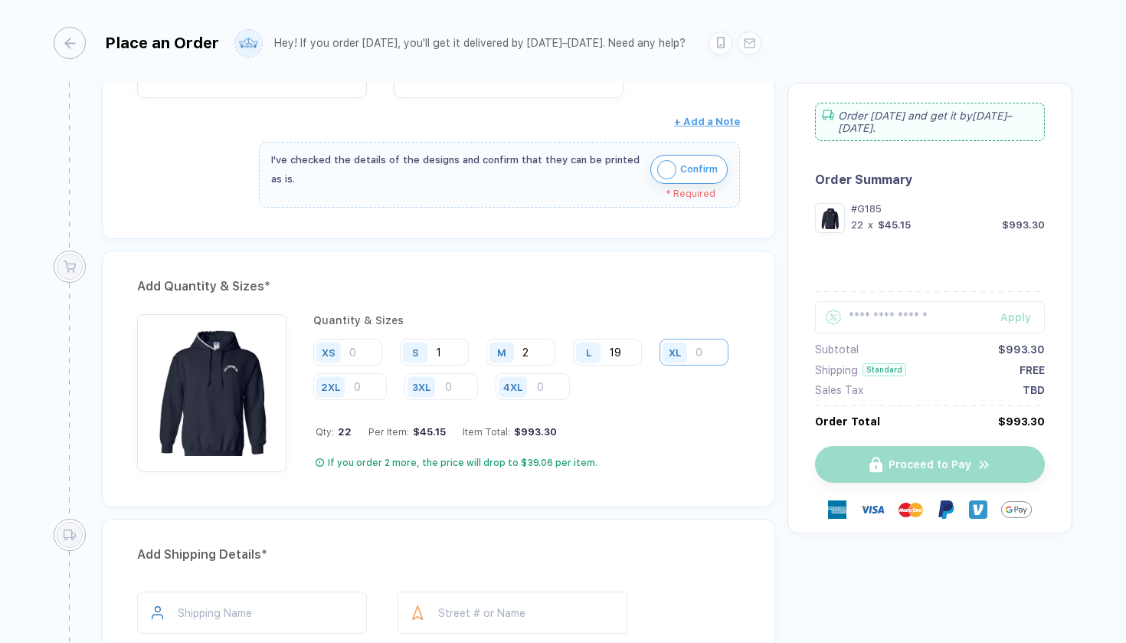
type input "19"
click at [660, 365] on input "number" at bounding box center [694, 352] width 69 height 27
type input "3"
click at [481, 316] on div "Quantity & Sizes" at bounding box center [526, 320] width 427 height 12
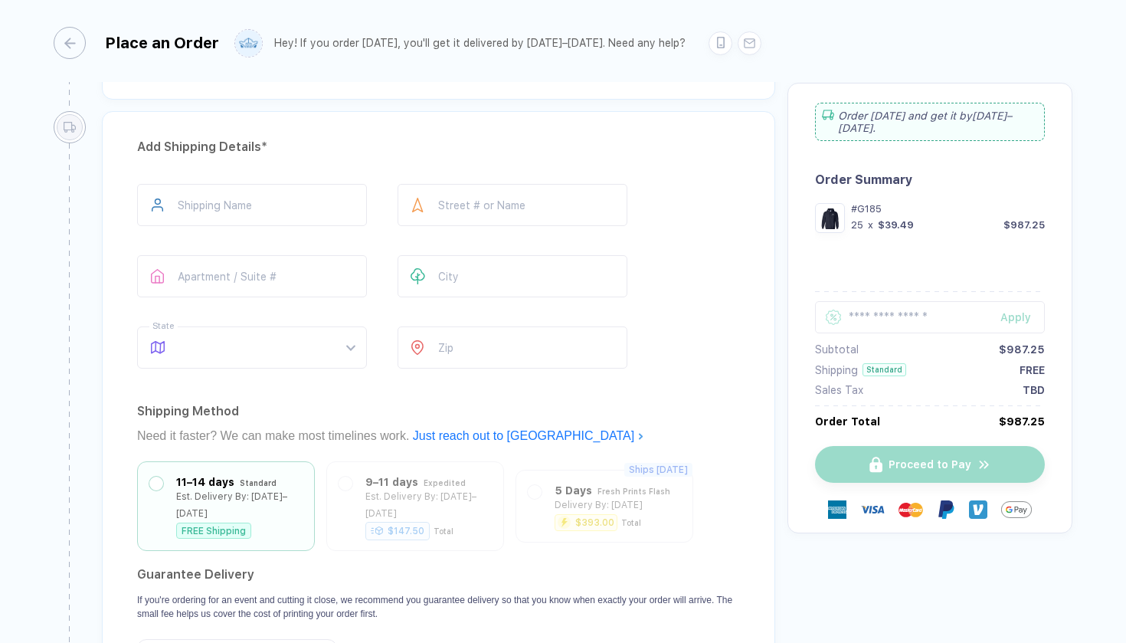
scroll to position [1210, 0]
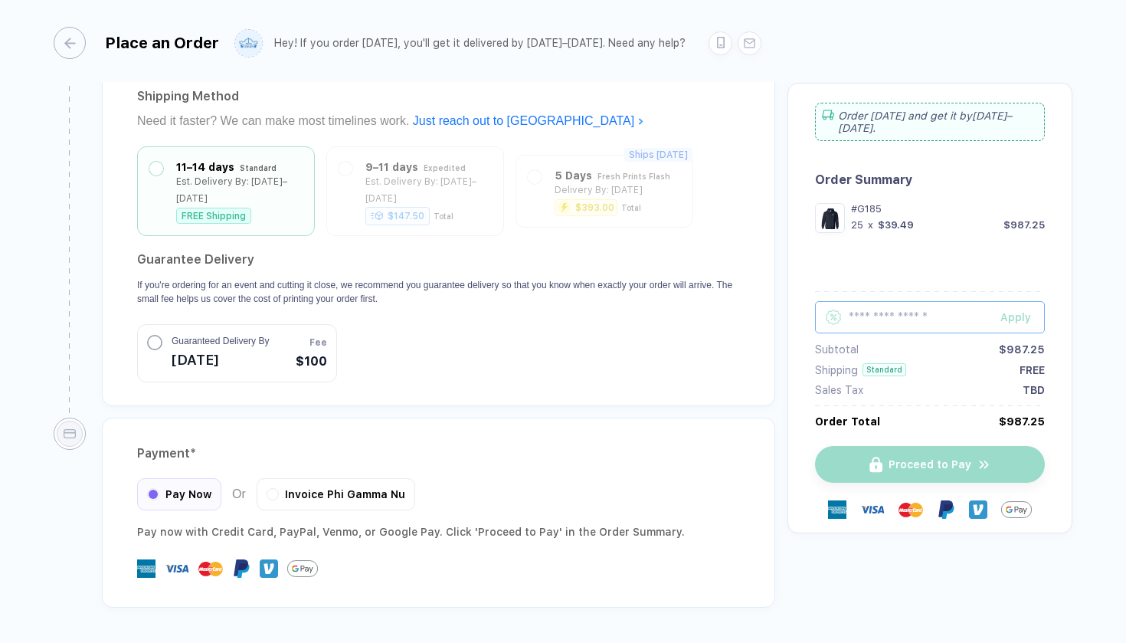
click at [692, 306] on input "text" at bounding box center [930, 317] width 230 height 32
type input "******"
click at [692, 319] on button "Apply" at bounding box center [1013, 317] width 64 height 32
click at [692, 290] on input "******" at bounding box center [930, 306] width 230 height 32
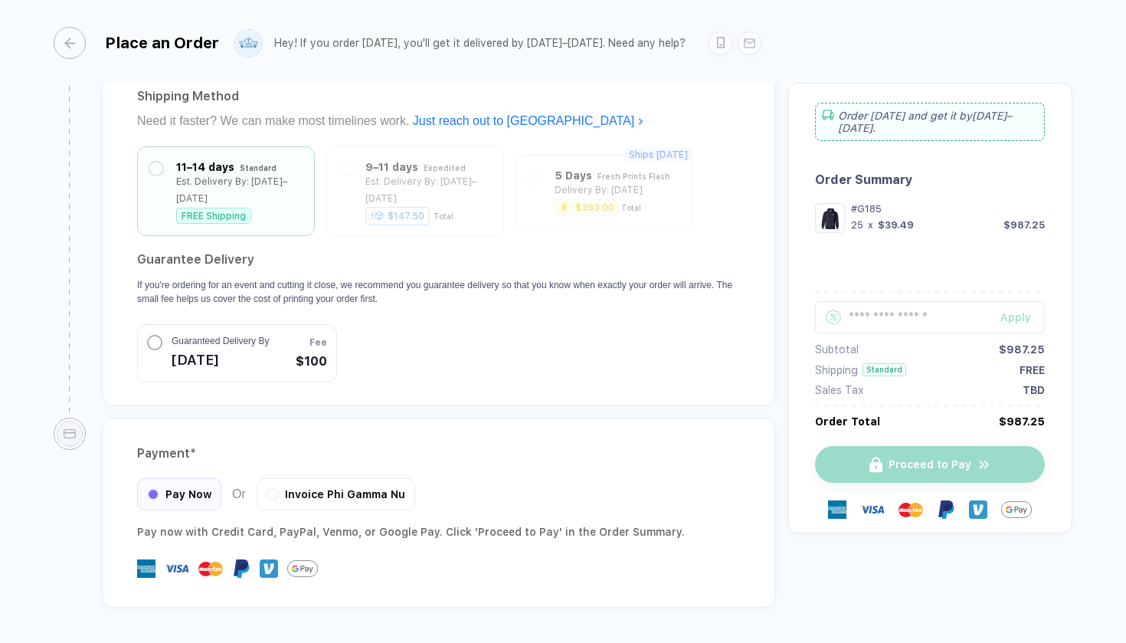
click at [692, 205] on div "#G185 25 x $39.49 $987.25" at bounding box center [948, 218] width 194 height 30
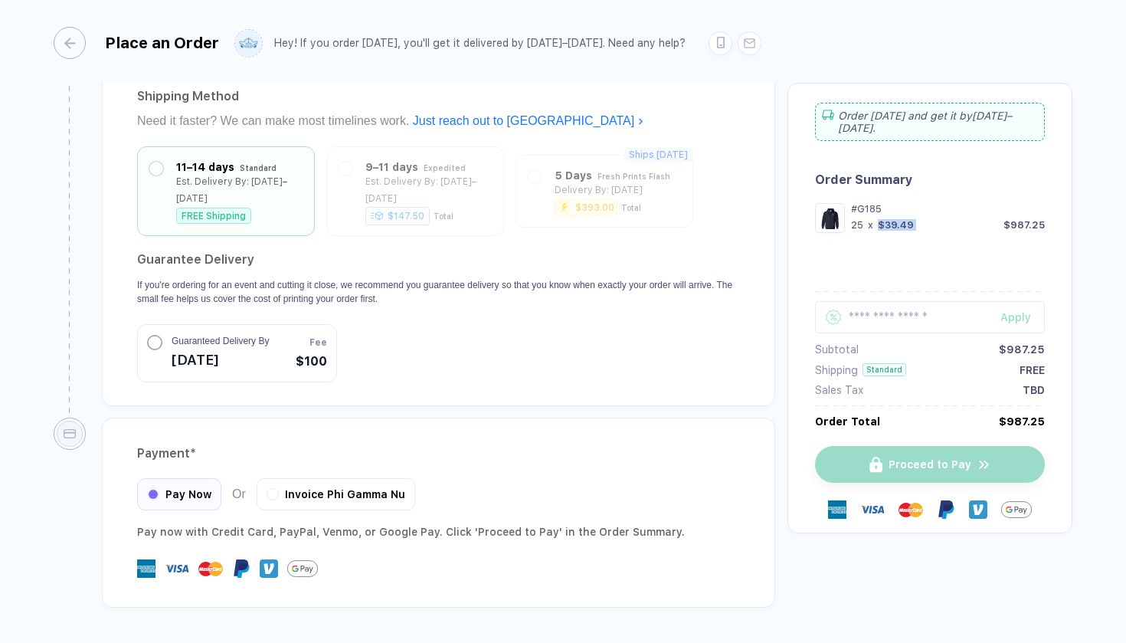
click at [692, 205] on div "#G185 25 x $39.49 $987.25" at bounding box center [948, 218] width 194 height 30
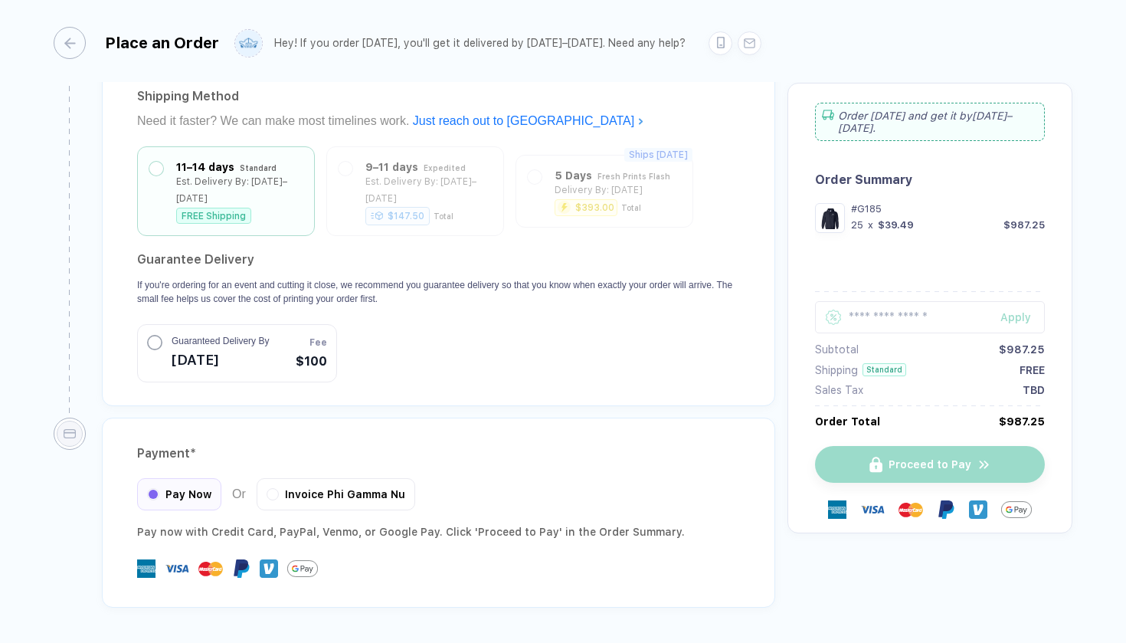
click at [692, 205] on div "#G185 25 x $39.49 $987.25" at bounding box center [948, 218] width 194 height 30
click at [692, 219] on div "25 x $39.49" at bounding box center [882, 224] width 63 height 11
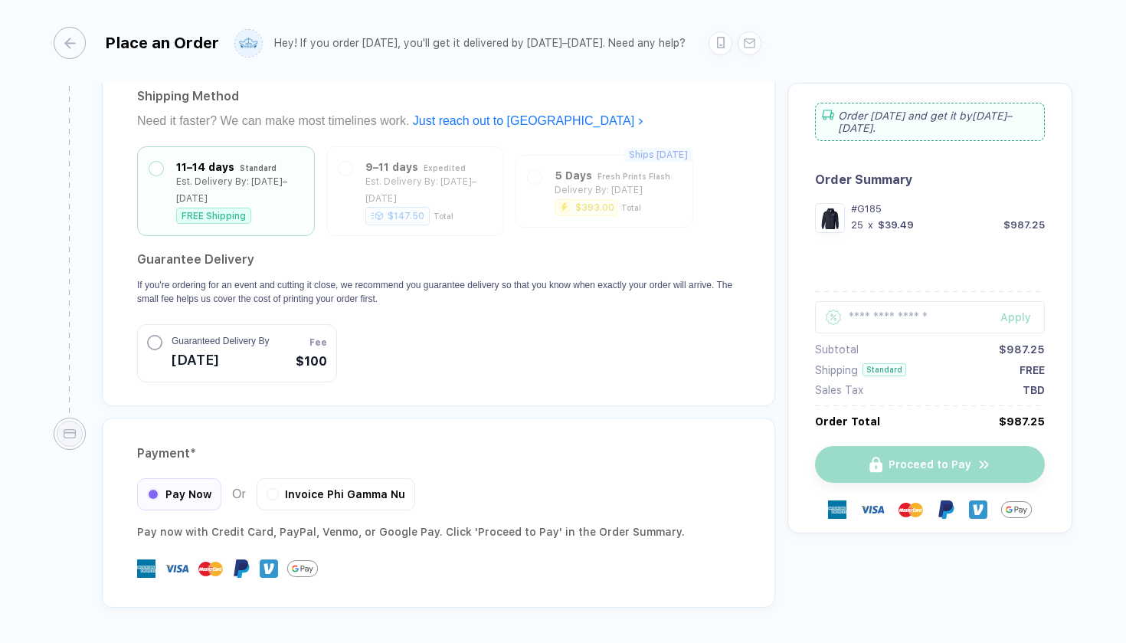
click at [692, 219] on div "25" at bounding box center [857, 224] width 12 height 11
click at [692, 219] on div "$39.49" at bounding box center [896, 224] width 36 height 11
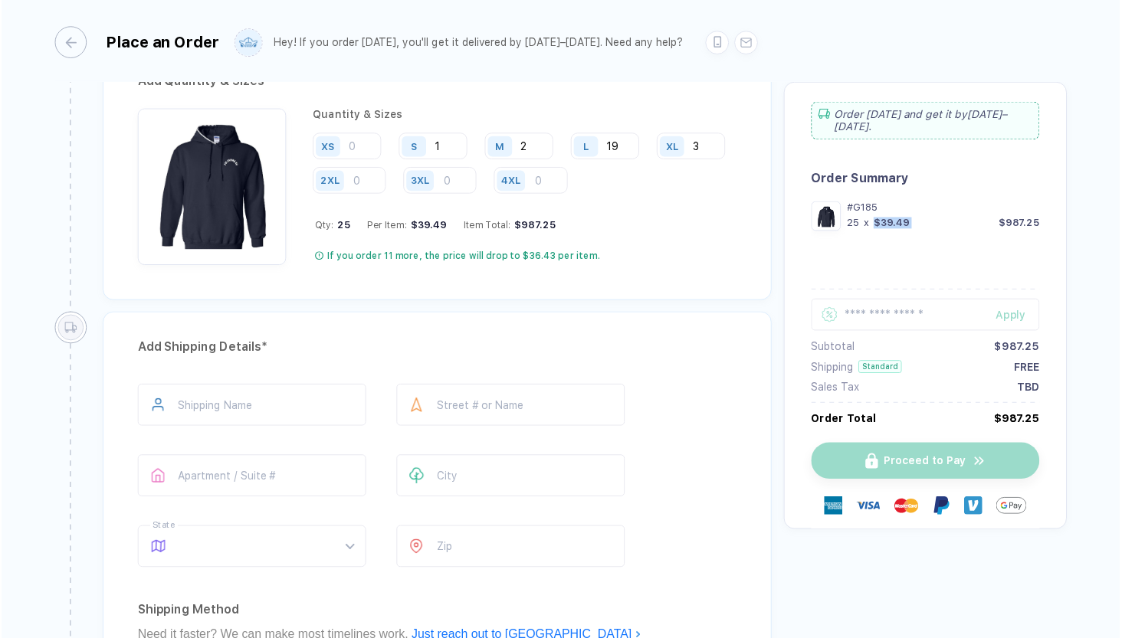
scroll to position [558, 0]
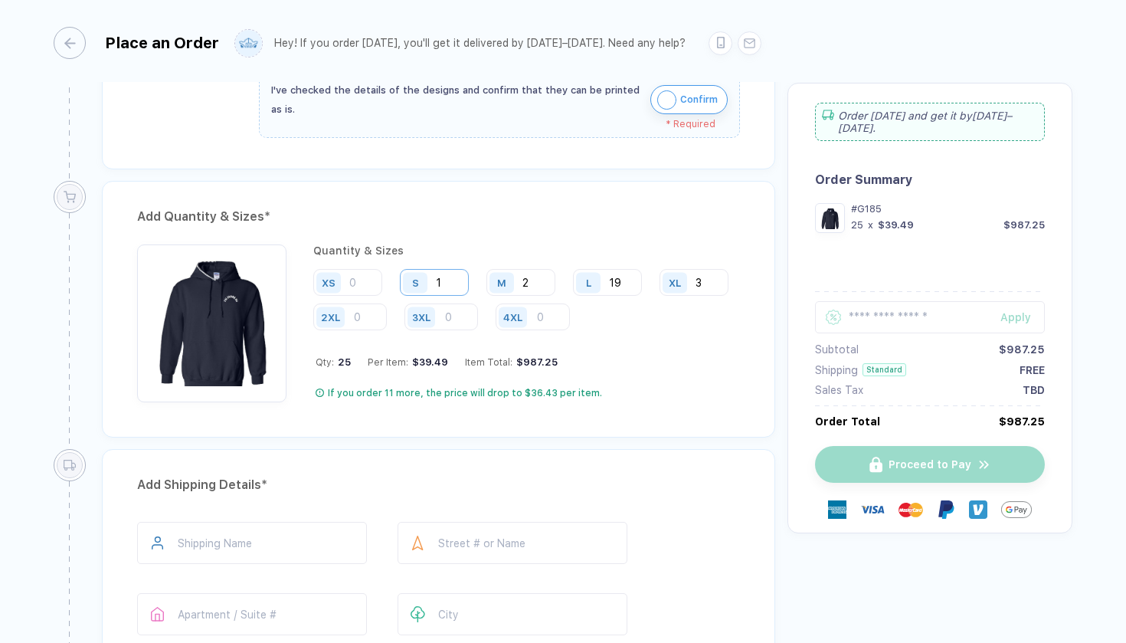
click at [447, 293] on input "1" at bounding box center [434, 282] width 69 height 27
click at [539, 280] on input "2" at bounding box center [520, 282] width 69 height 27
click at [75, 41] on div "button" at bounding box center [62, 43] width 32 height 32
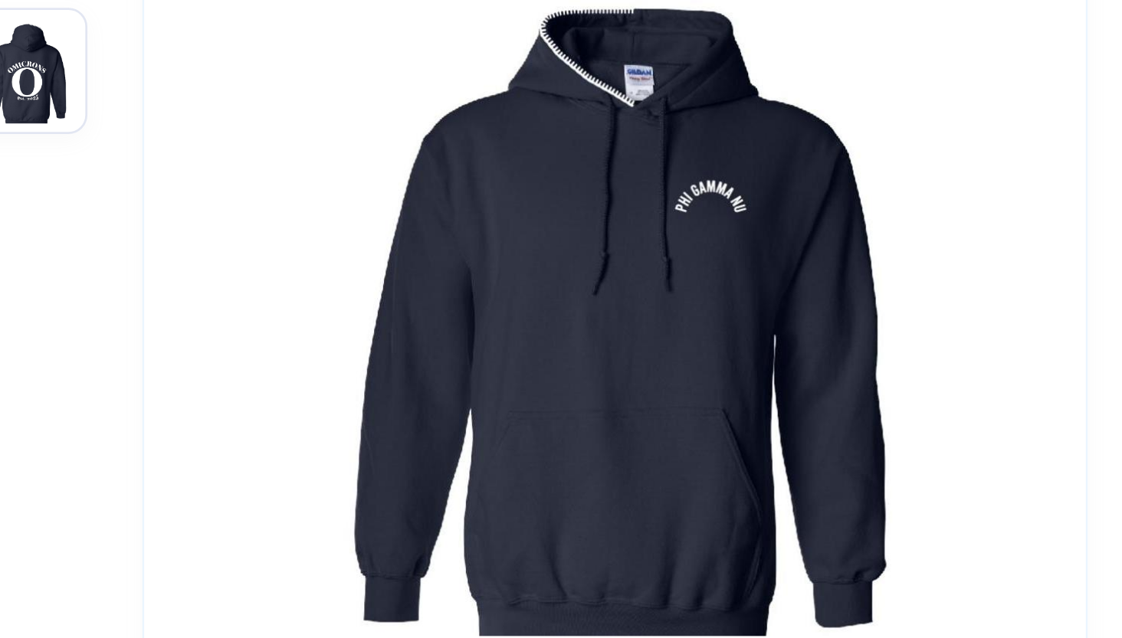
scroll to position [80, 0]
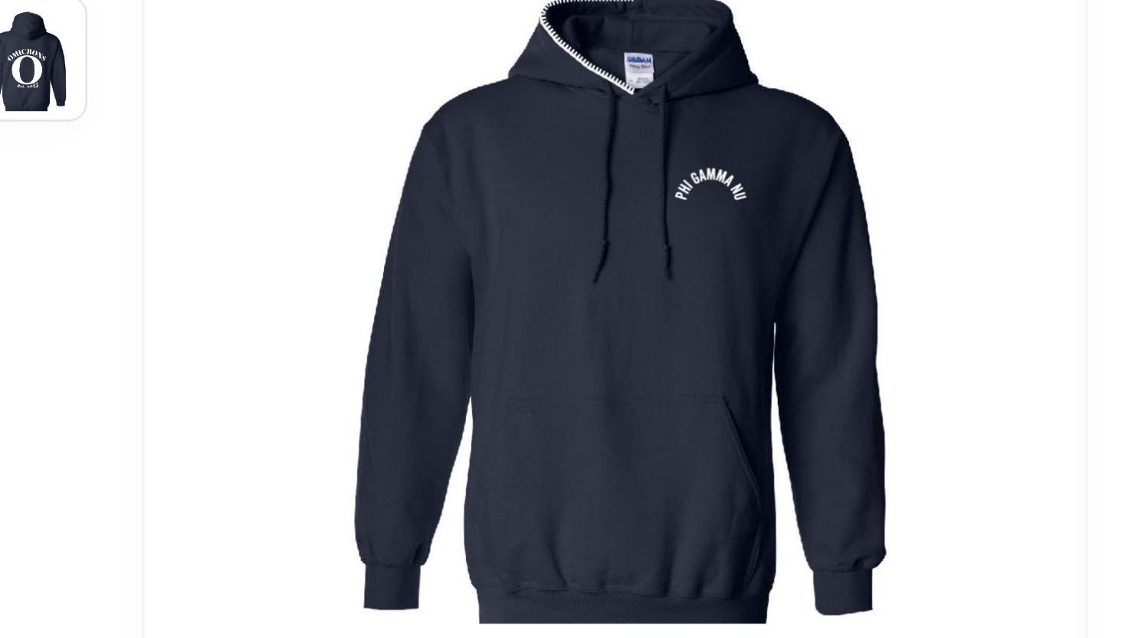
click at [219, 149] on img "button" at bounding box center [238, 168] width 38 height 38
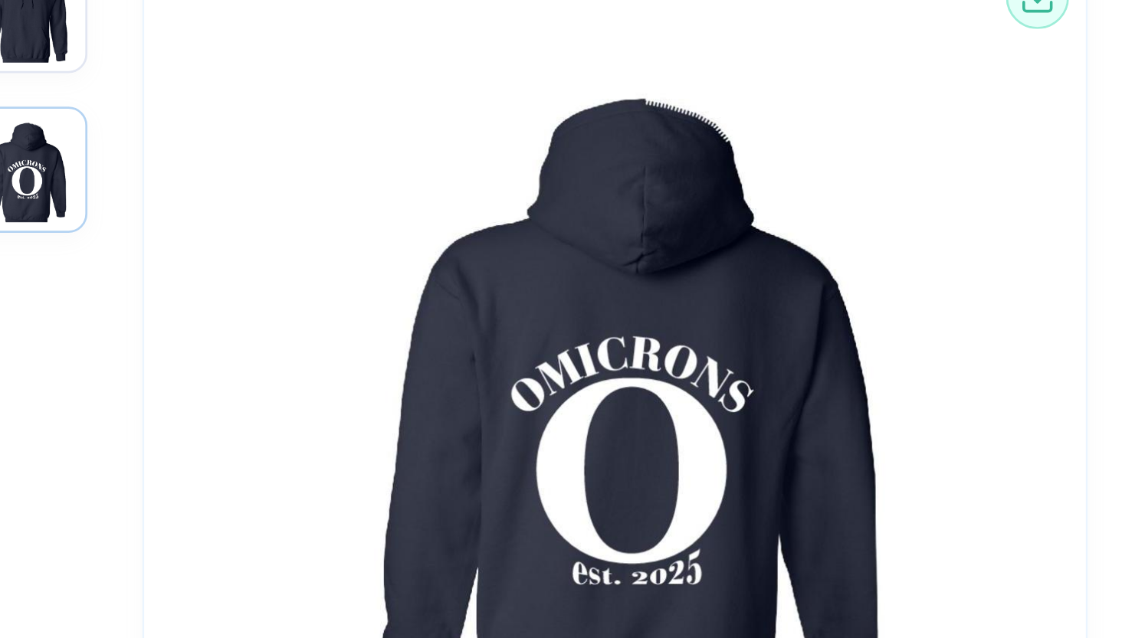
scroll to position [37, 0]
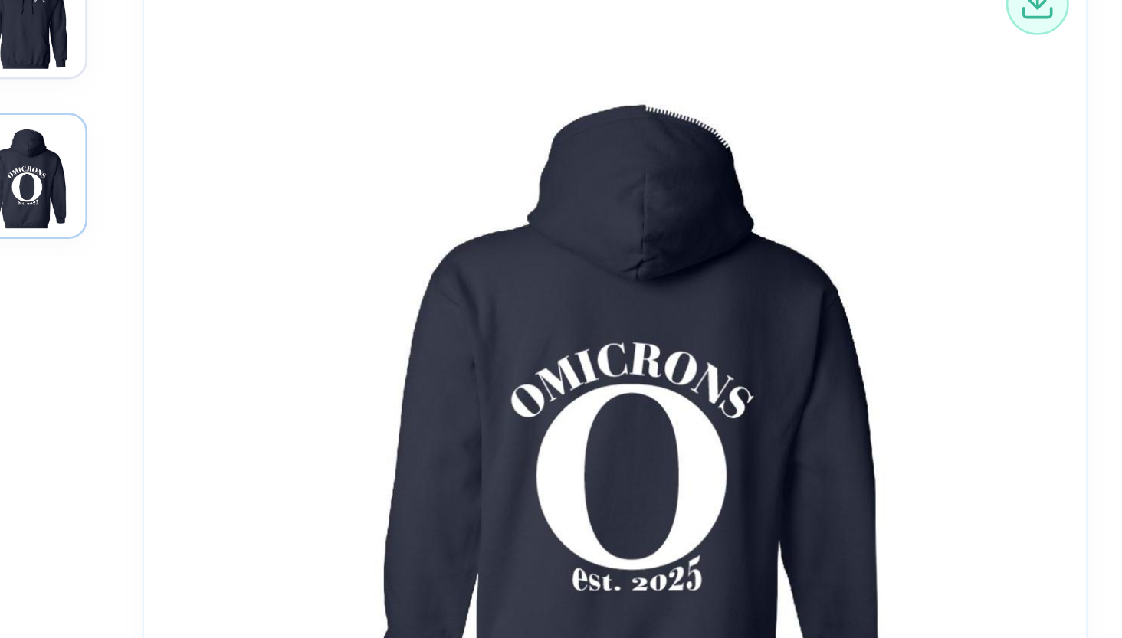
click at [219, 134] on img "button" at bounding box center [238, 153] width 38 height 38
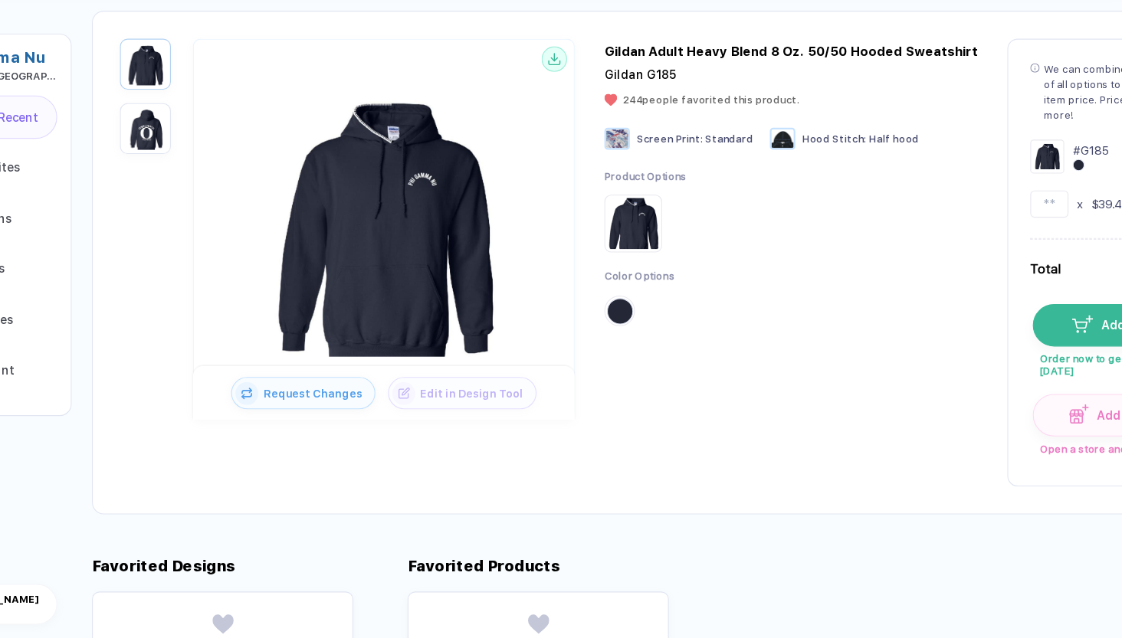
scroll to position [2, 0]
